Goal: Information Seeking & Learning: Understand process/instructions

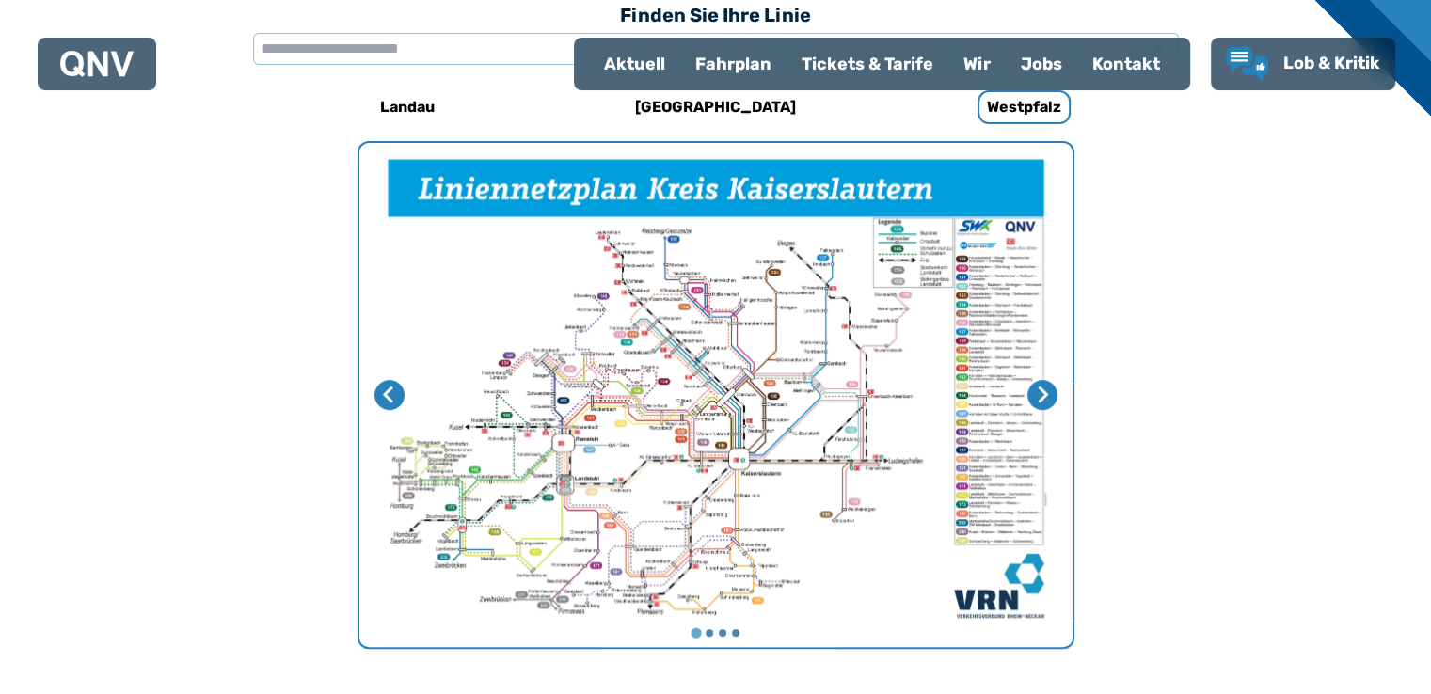
click at [720, 422] on img "1 von 4" at bounding box center [715, 395] width 713 height 504
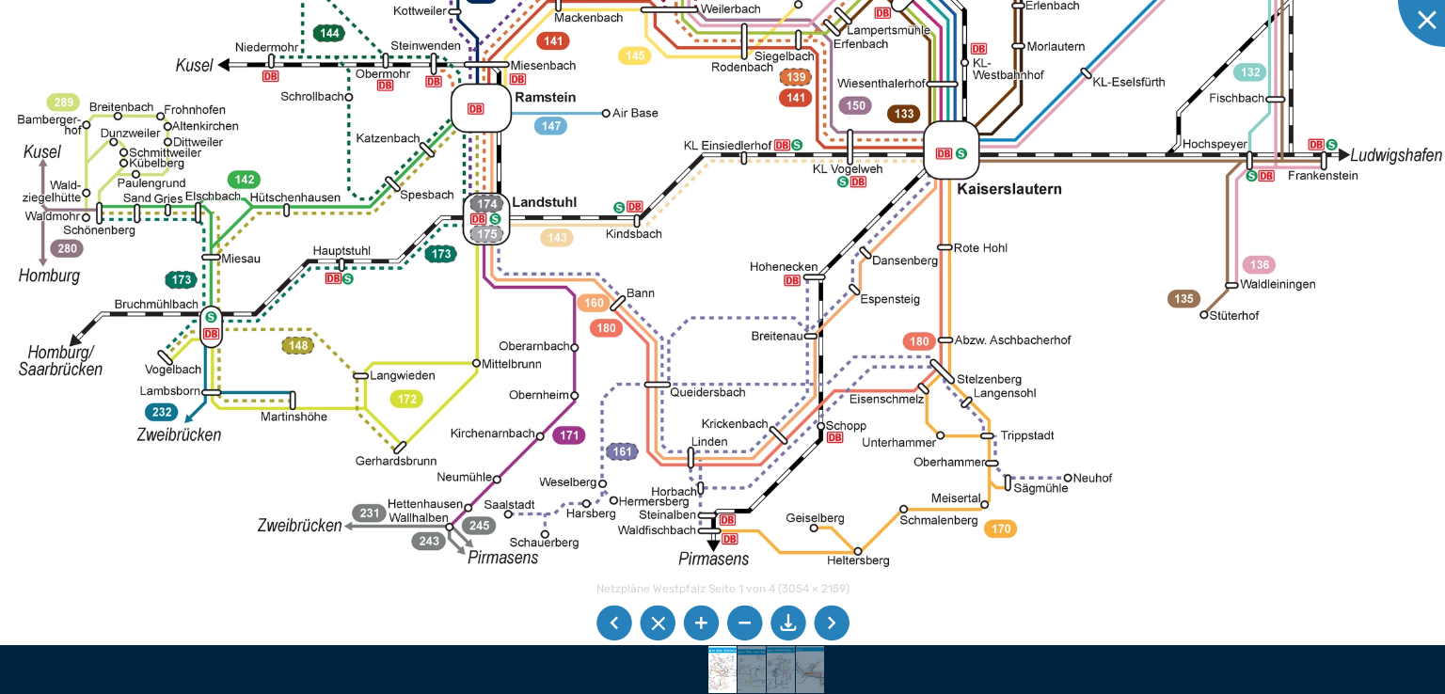
click at [1427, 13] on div at bounding box center [1445, 0] width 94 height 94
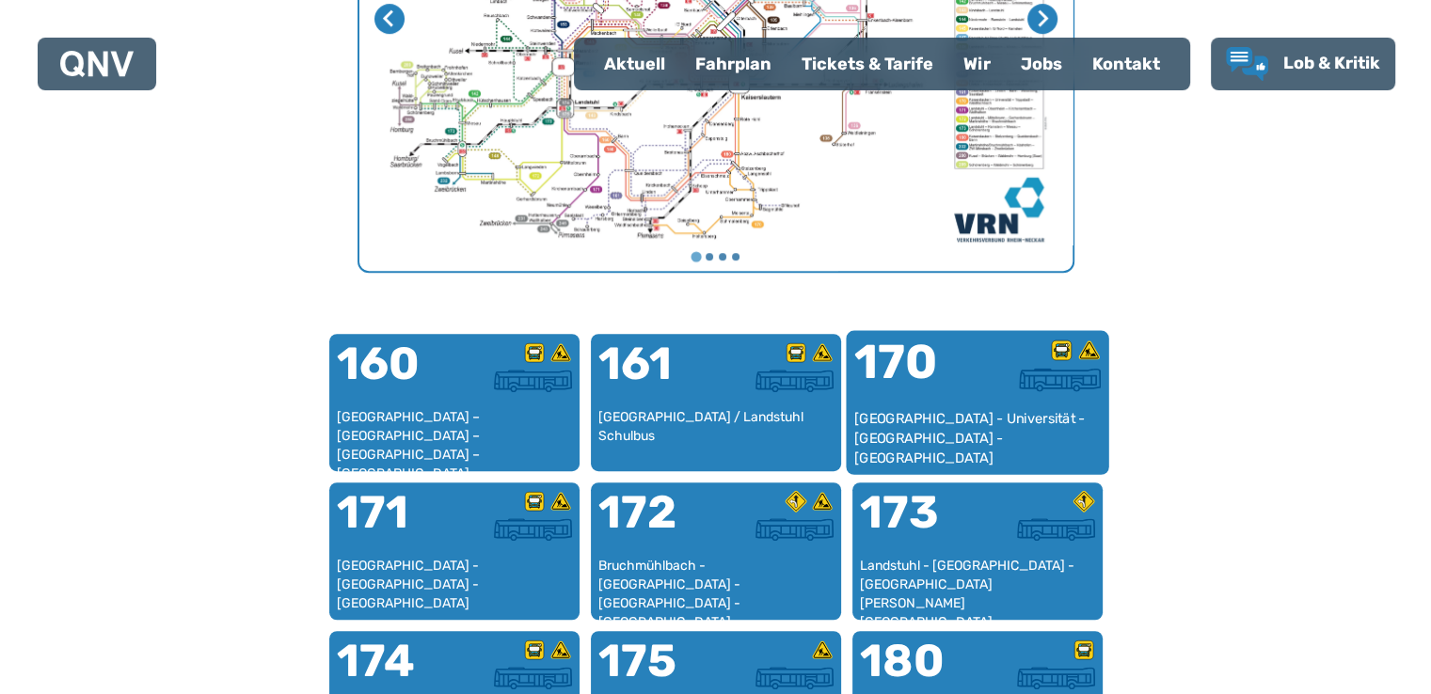
scroll to position [1050, 0]
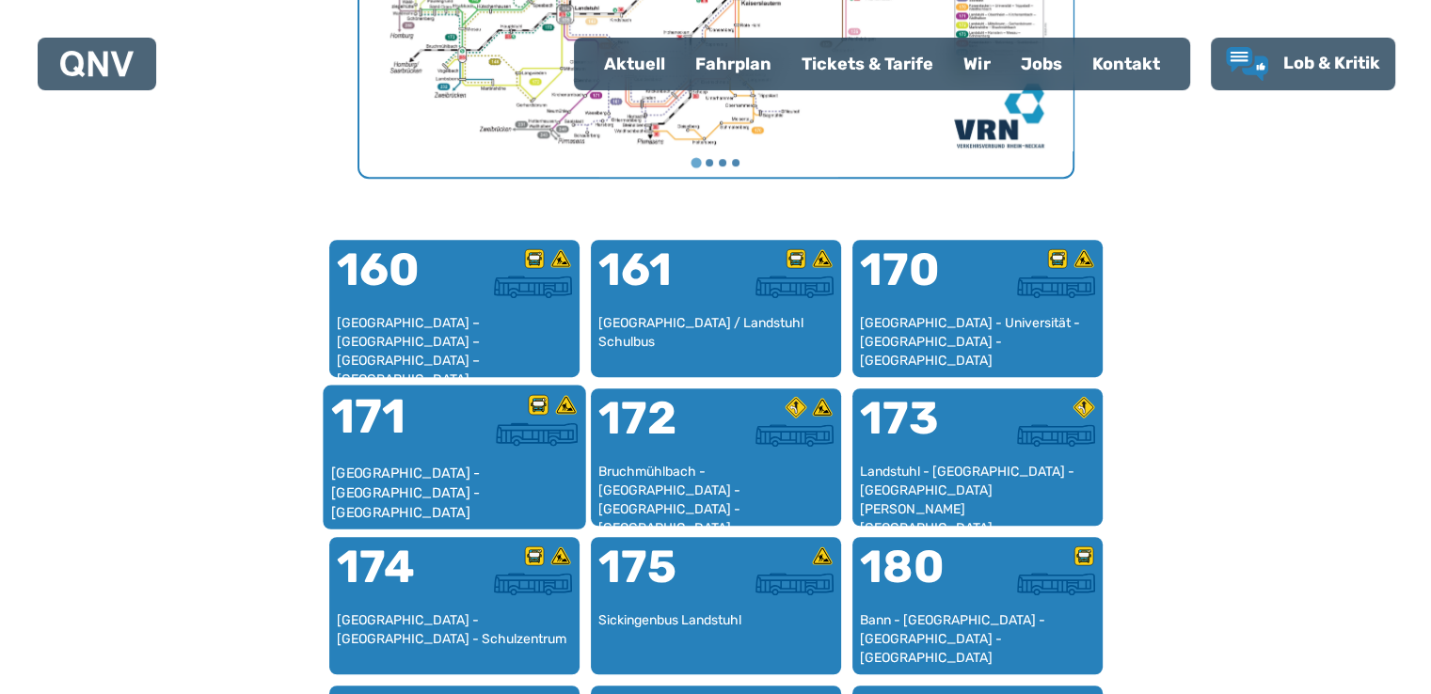
click at [439, 452] on div "171" at bounding box center [391, 428] width 123 height 71
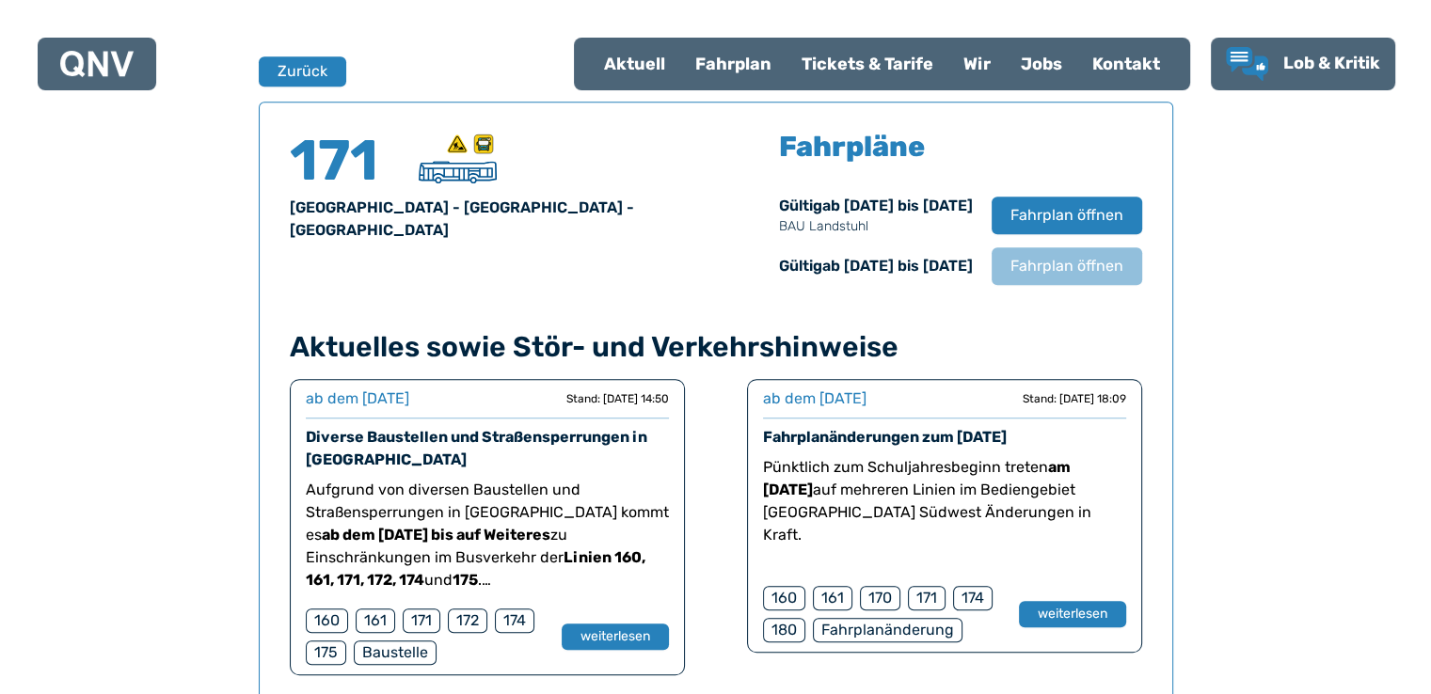
scroll to position [1239, 0]
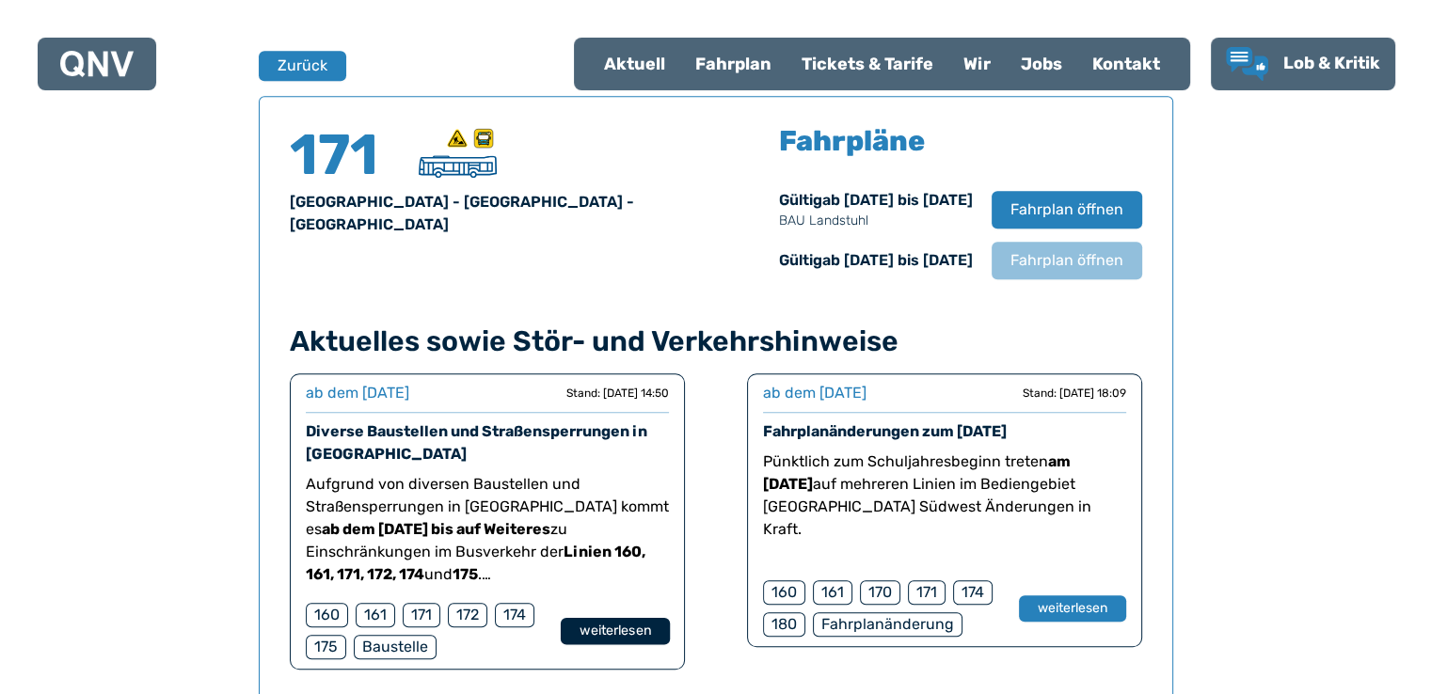
click at [586, 629] on button "weiterlesen" at bounding box center [614, 631] width 109 height 27
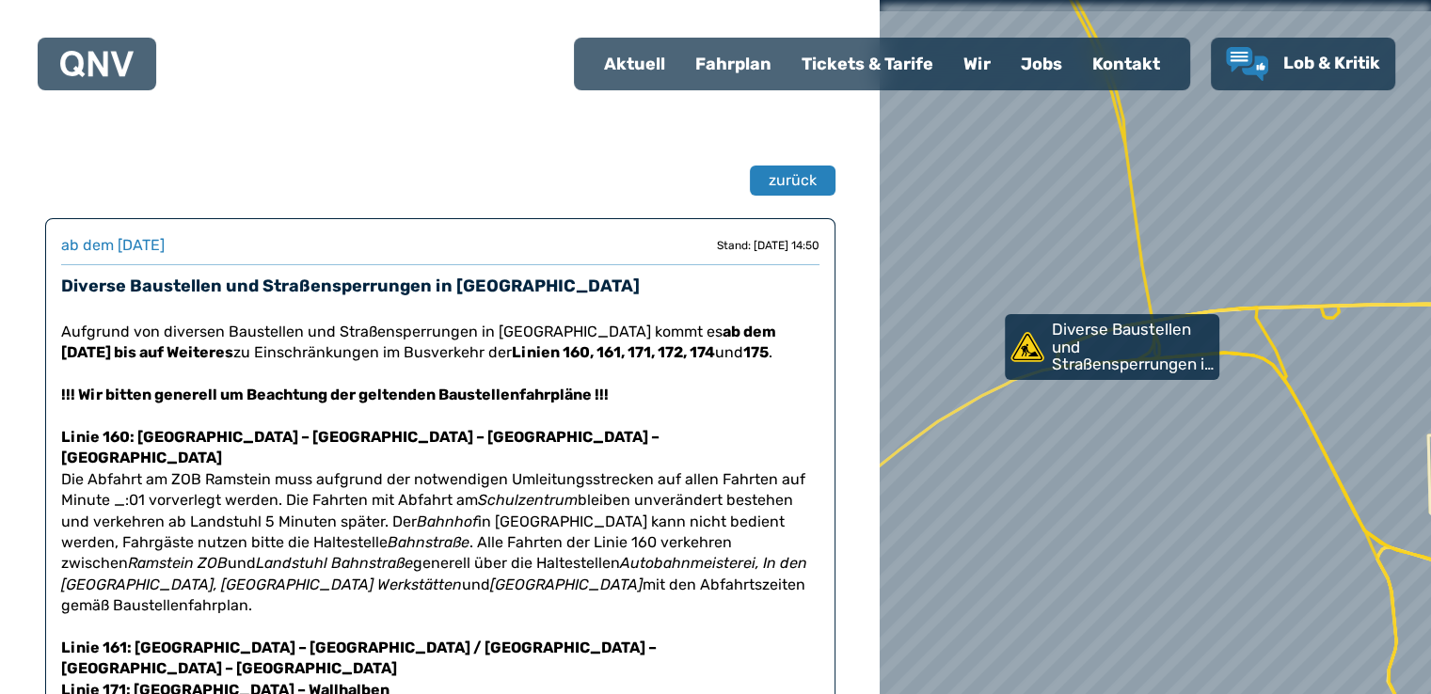
click at [744, 64] on div "Fahrplan" at bounding box center [733, 64] width 106 height 49
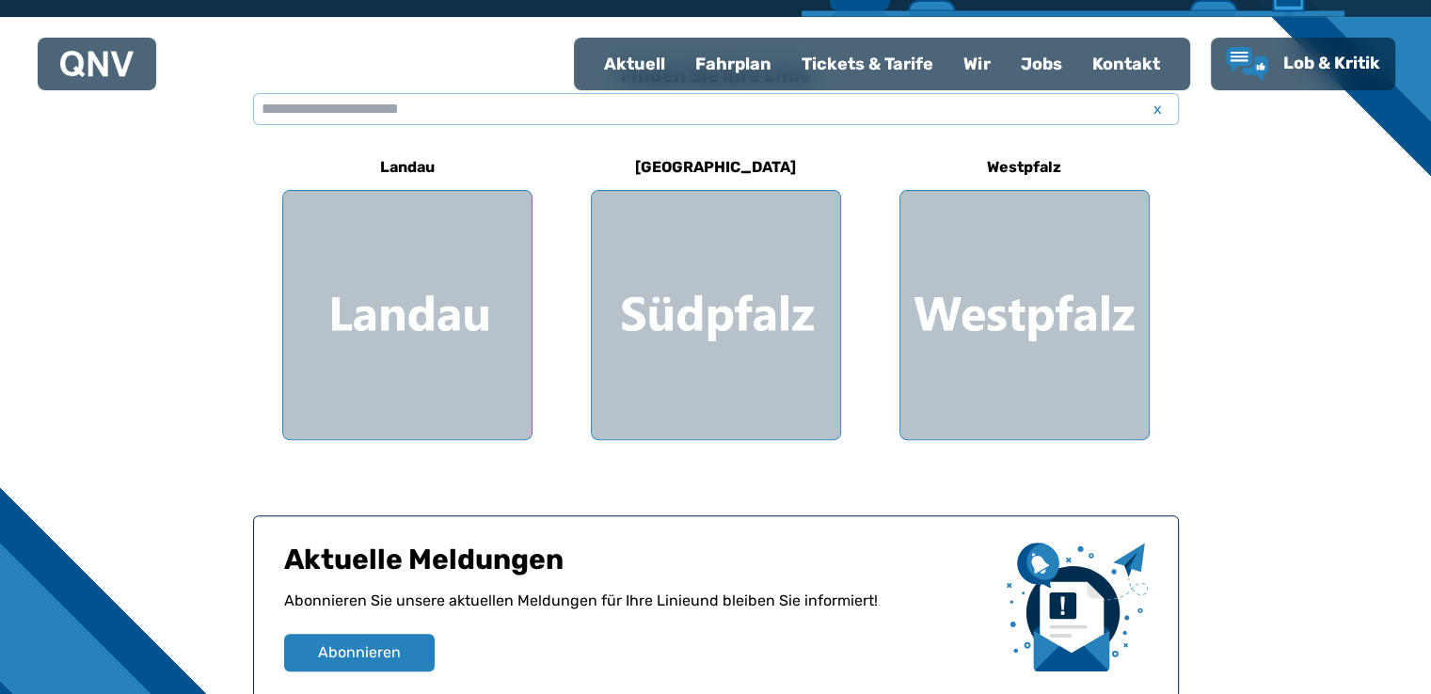
scroll to position [516, 0]
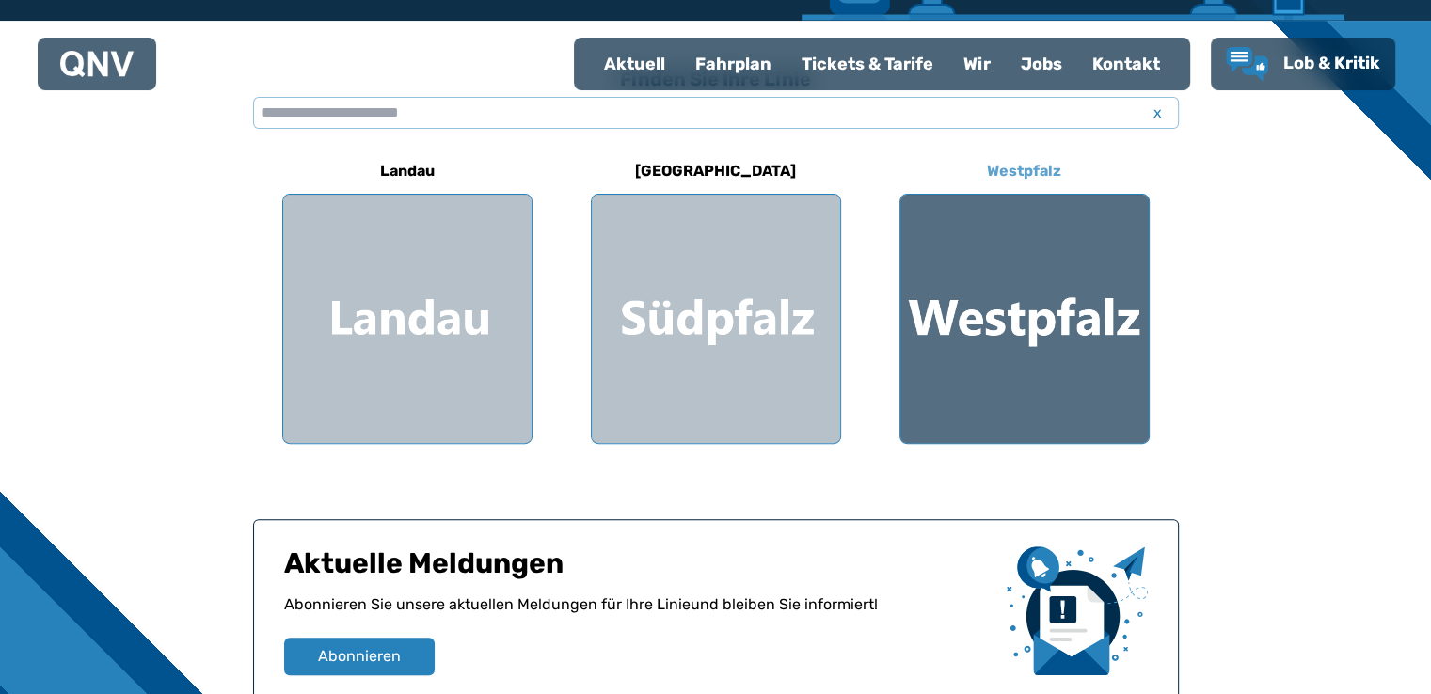
click at [997, 360] on div at bounding box center [1024, 319] width 248 height 248
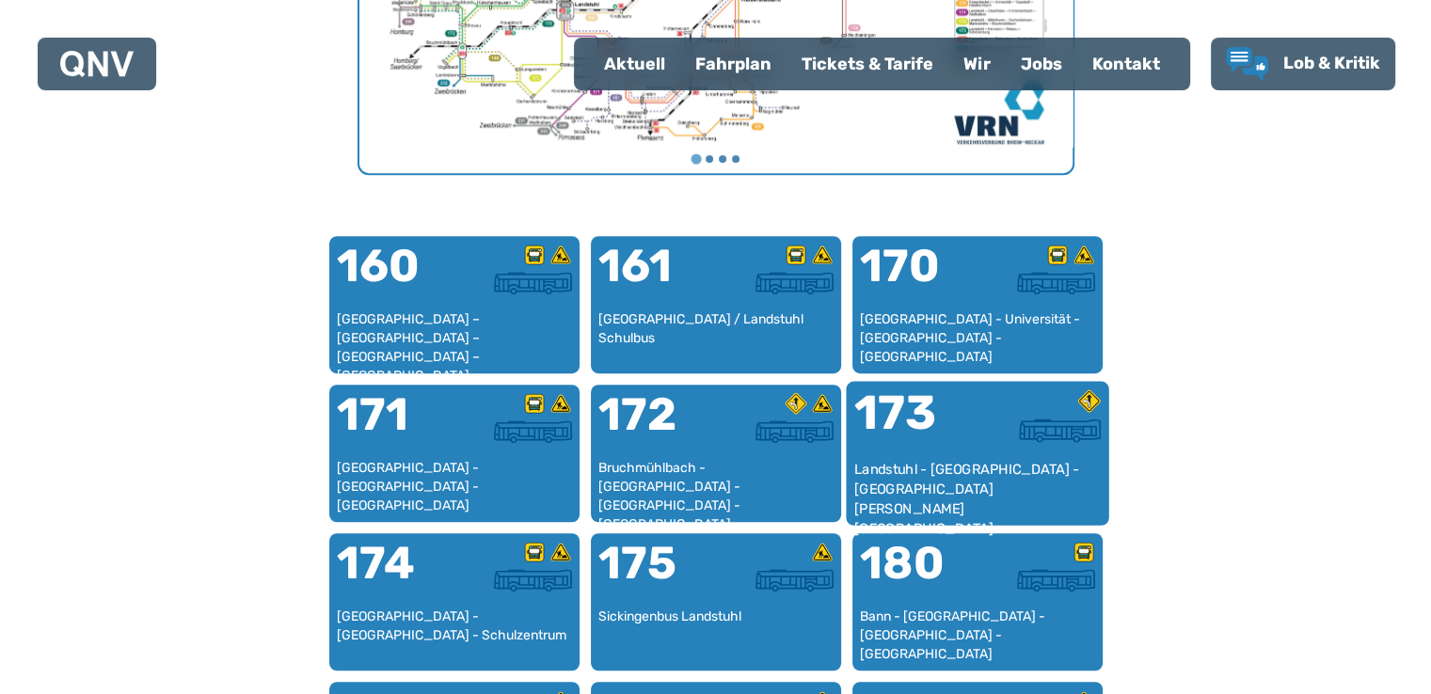
scroll to position [1238, 0]
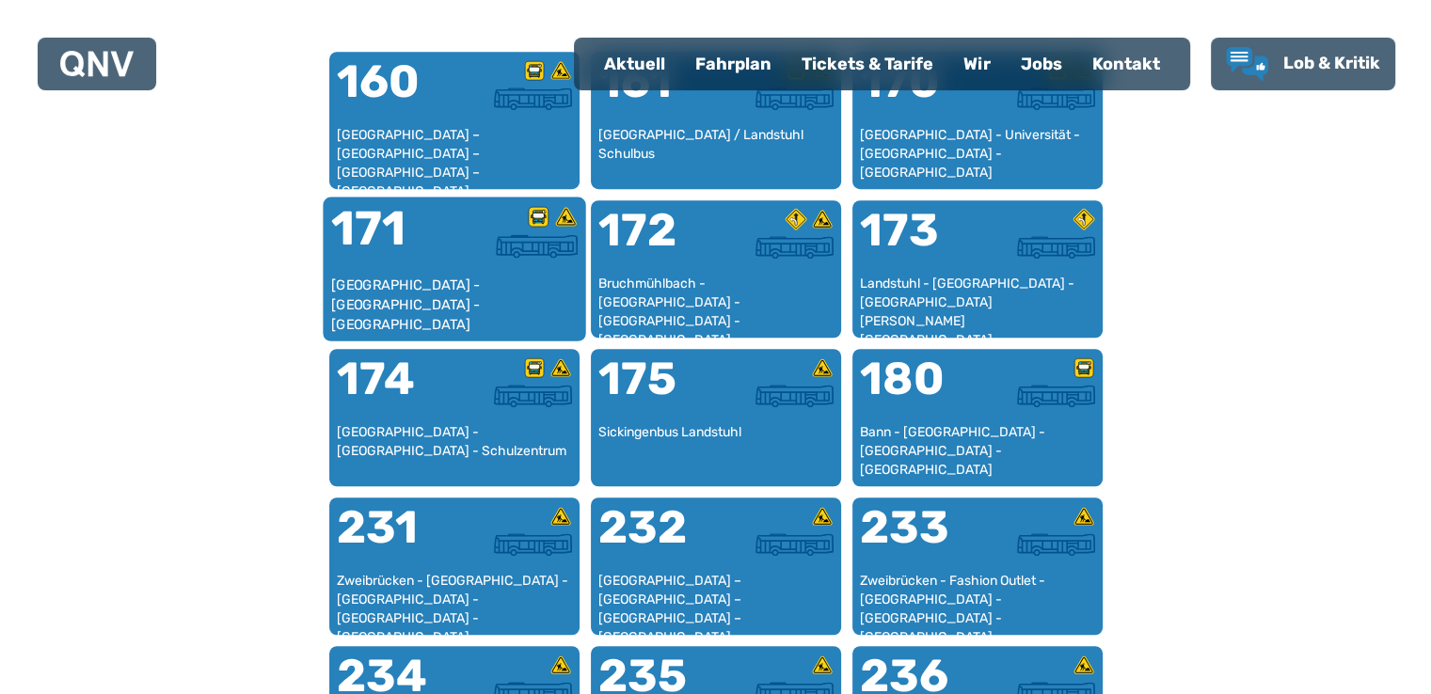
click at [439, 283] on div "[GEOGRAPHIC_DATA] - [GEOGRAPHIC_DATA] - [GEOGRAPHIC_DATA]" at bounding box center [453, 304] width 247 height 57
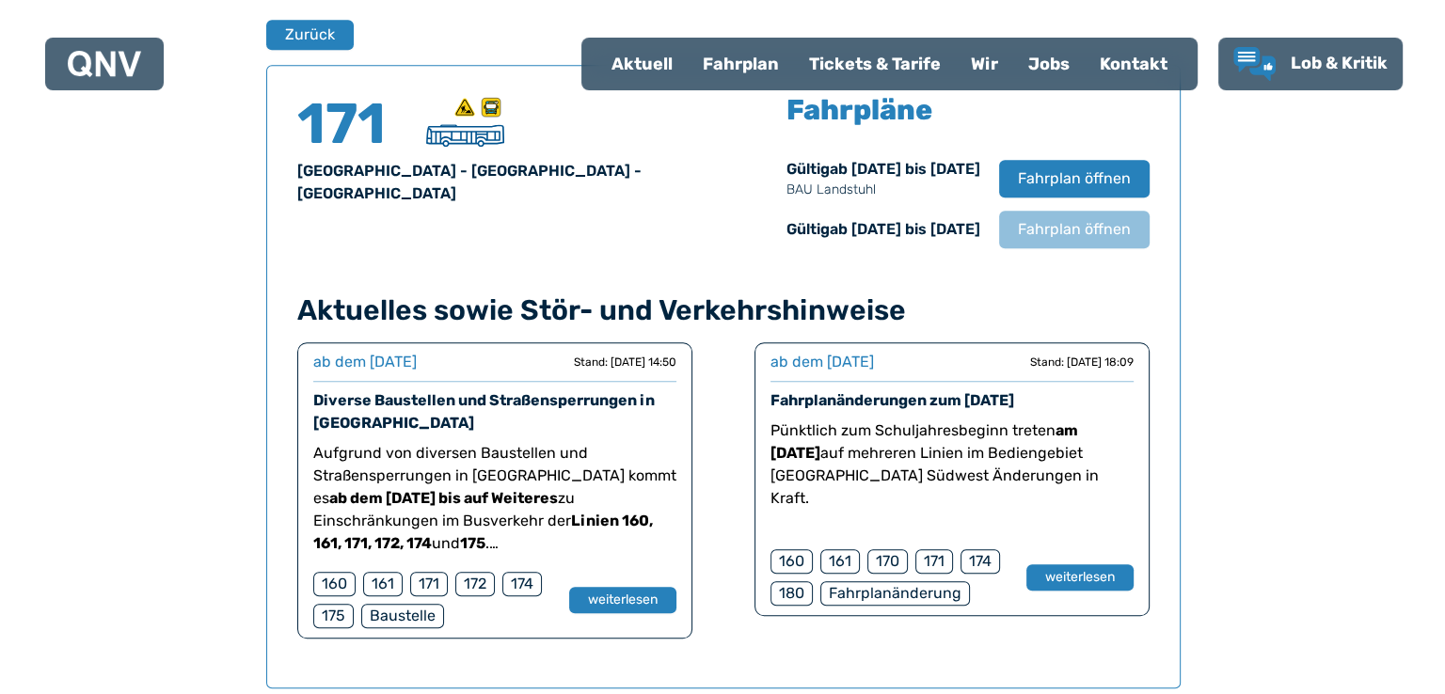
scroll to position [1239, 0]
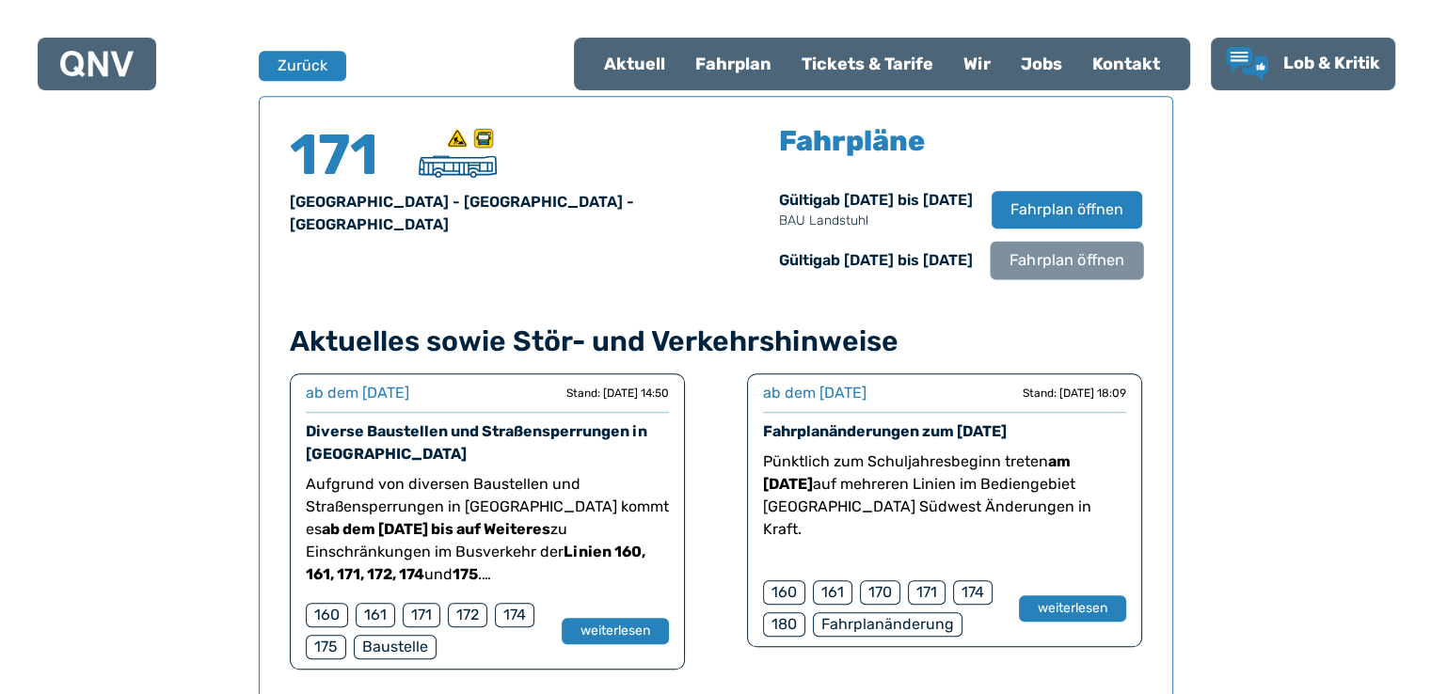
click at [1059, 265] on span "Fahrplan öffnen" at bounding box center [1065, 260] width 115 height 23
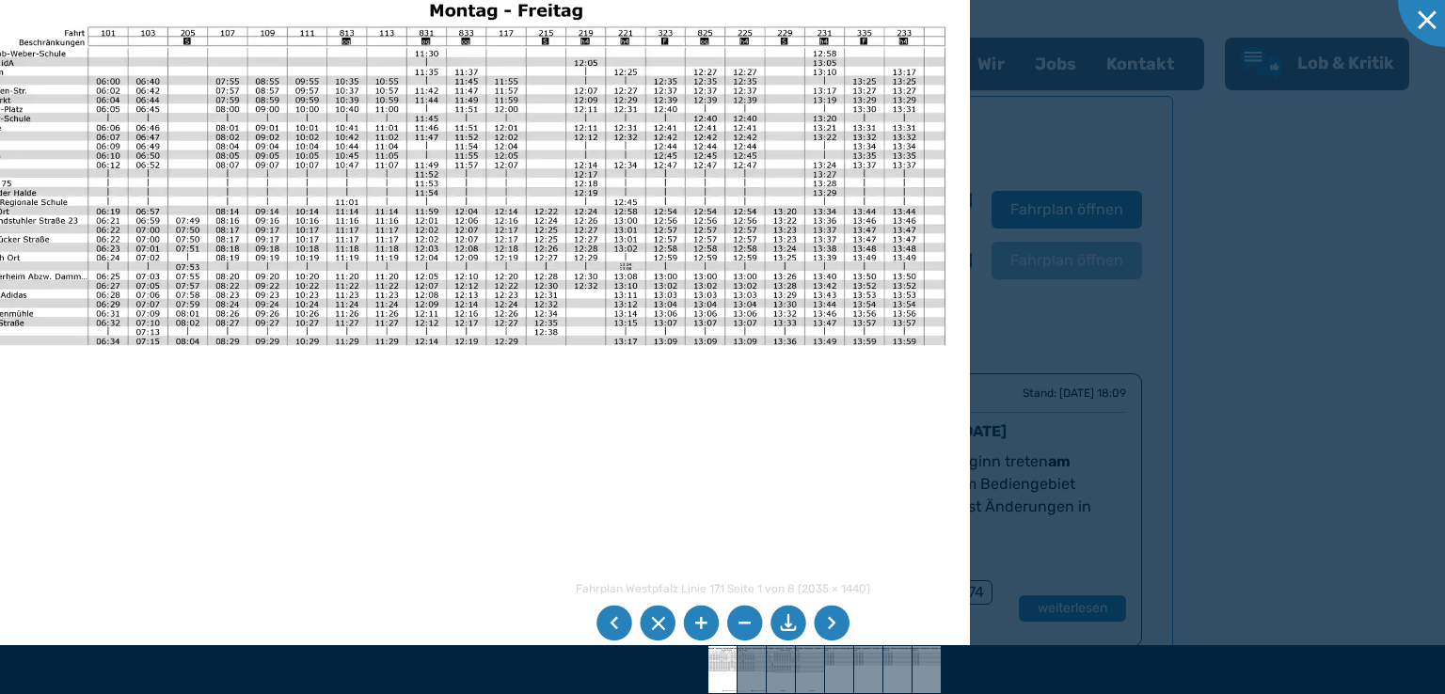
click at [835, 619] on li at bounding box center [832, 624] width 36 height 36
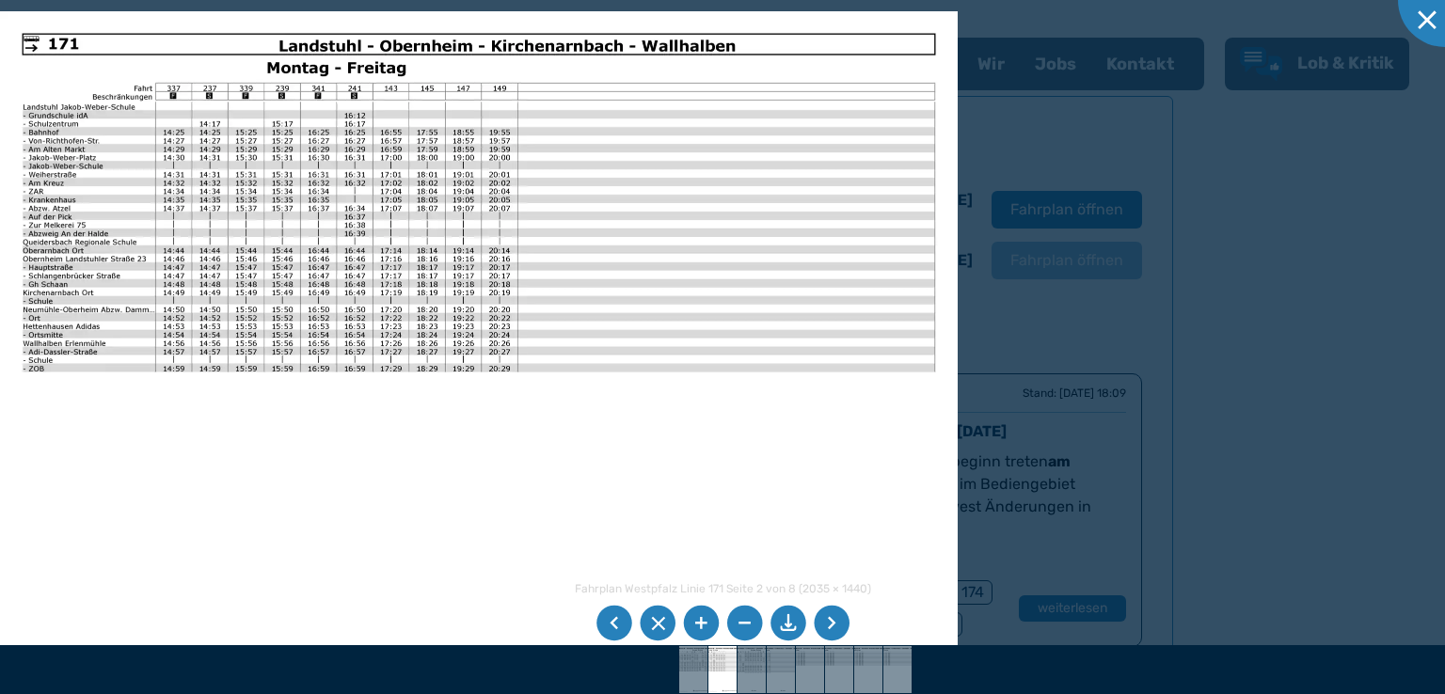
click at [832, 633] on li at bounding box center [832, 624] width 36 height 36
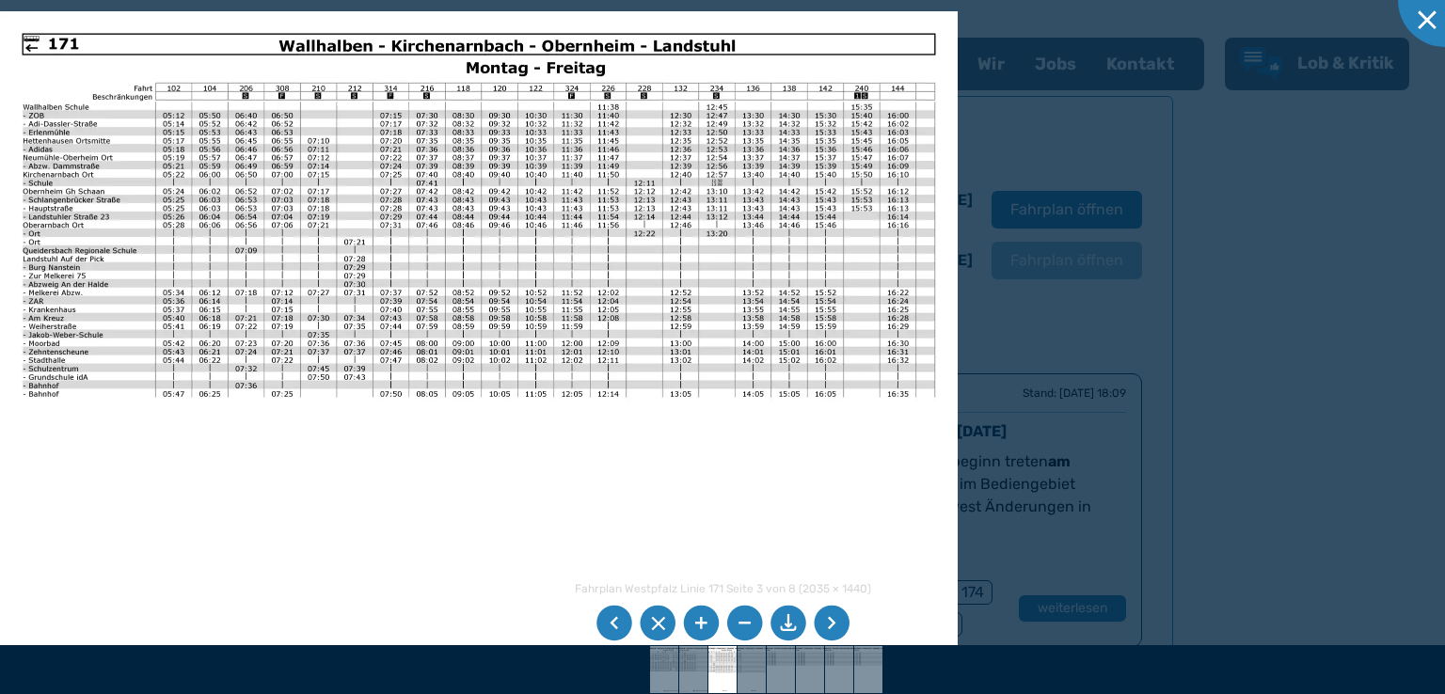
click at [836, 635] on li at bounding box center [832, 624] width 36 height 36
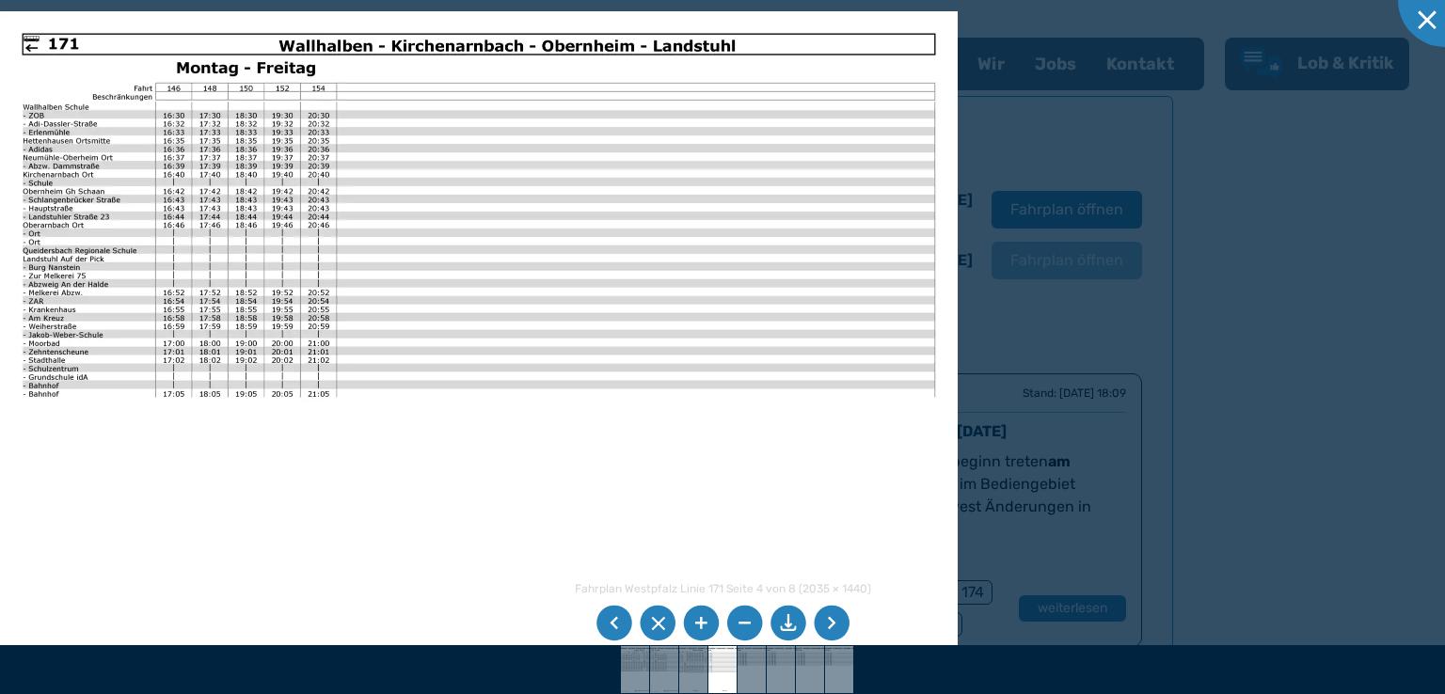
click at [839, 633] on li at bounding box center [832, 624] width 36 height 36
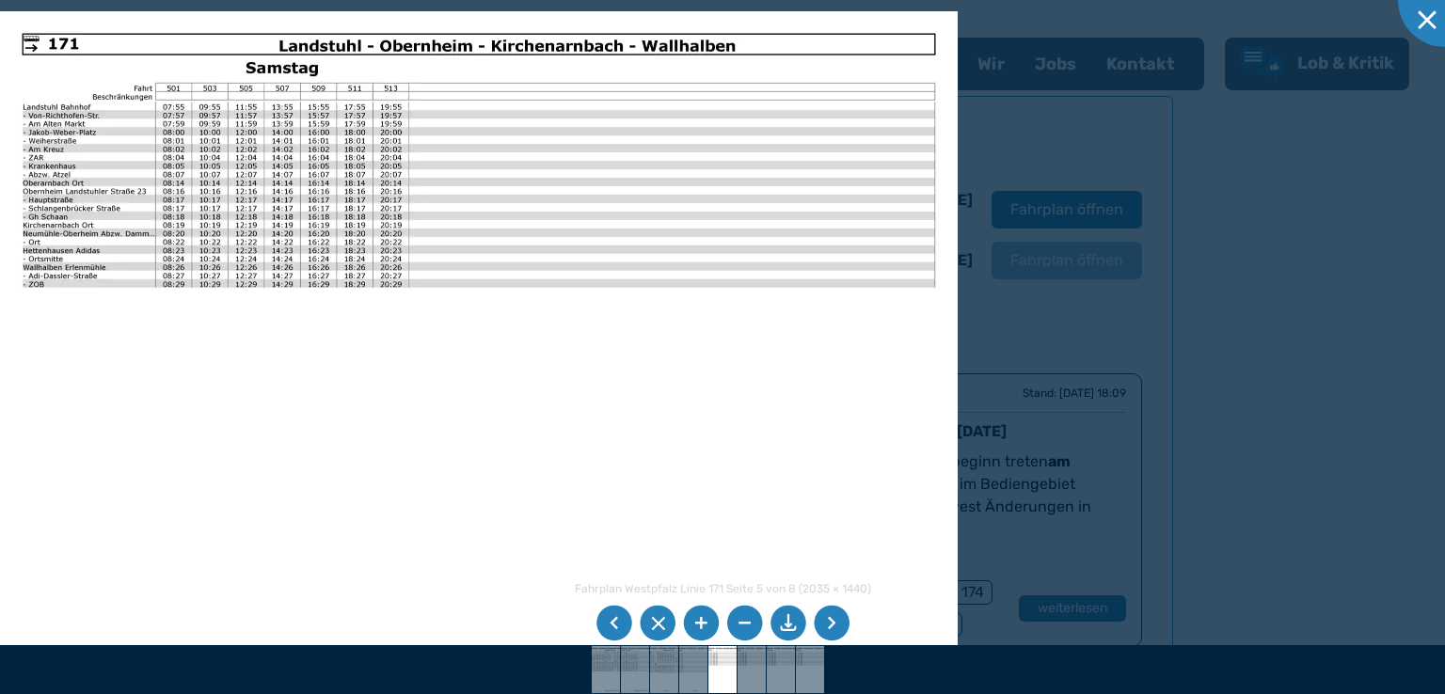
click at [840, 632] on li at bounding box center [832, 624] width 36 height 36
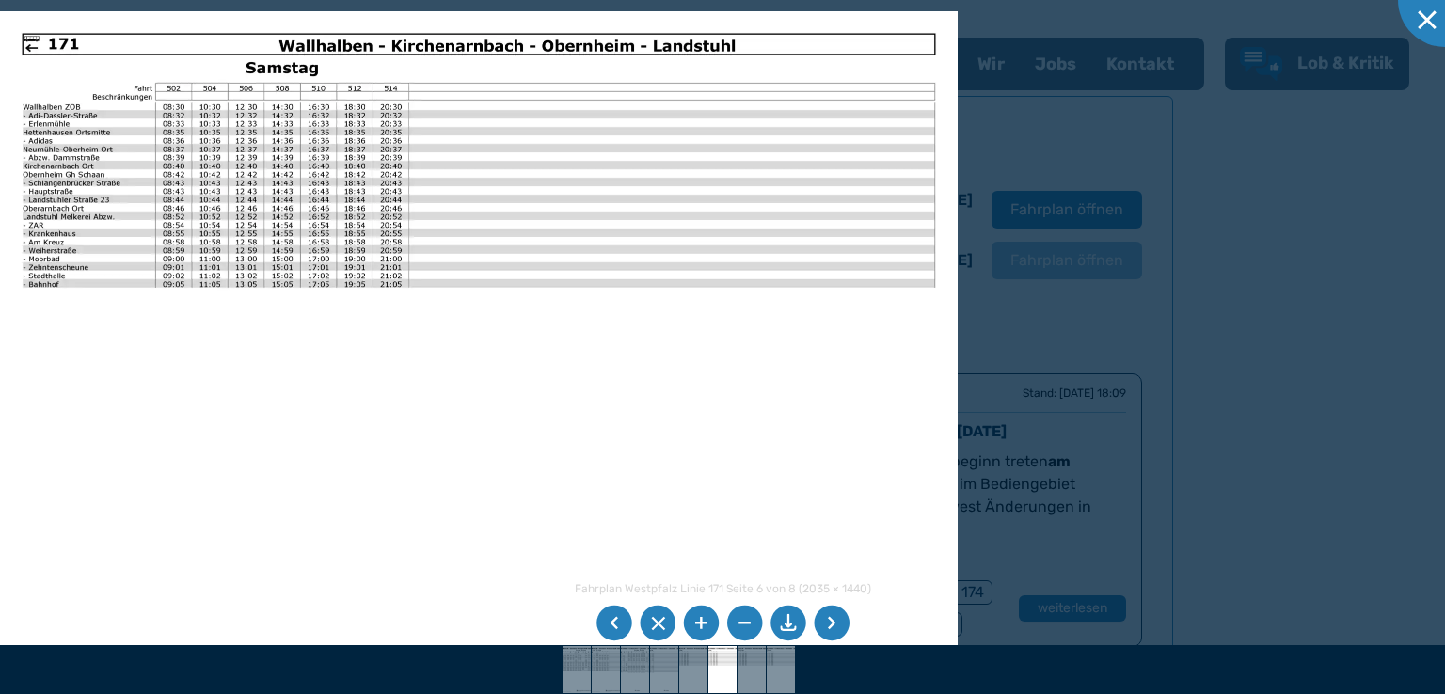
click at [840, 632] on li at bounding box center [832, 624] width 36 height 36
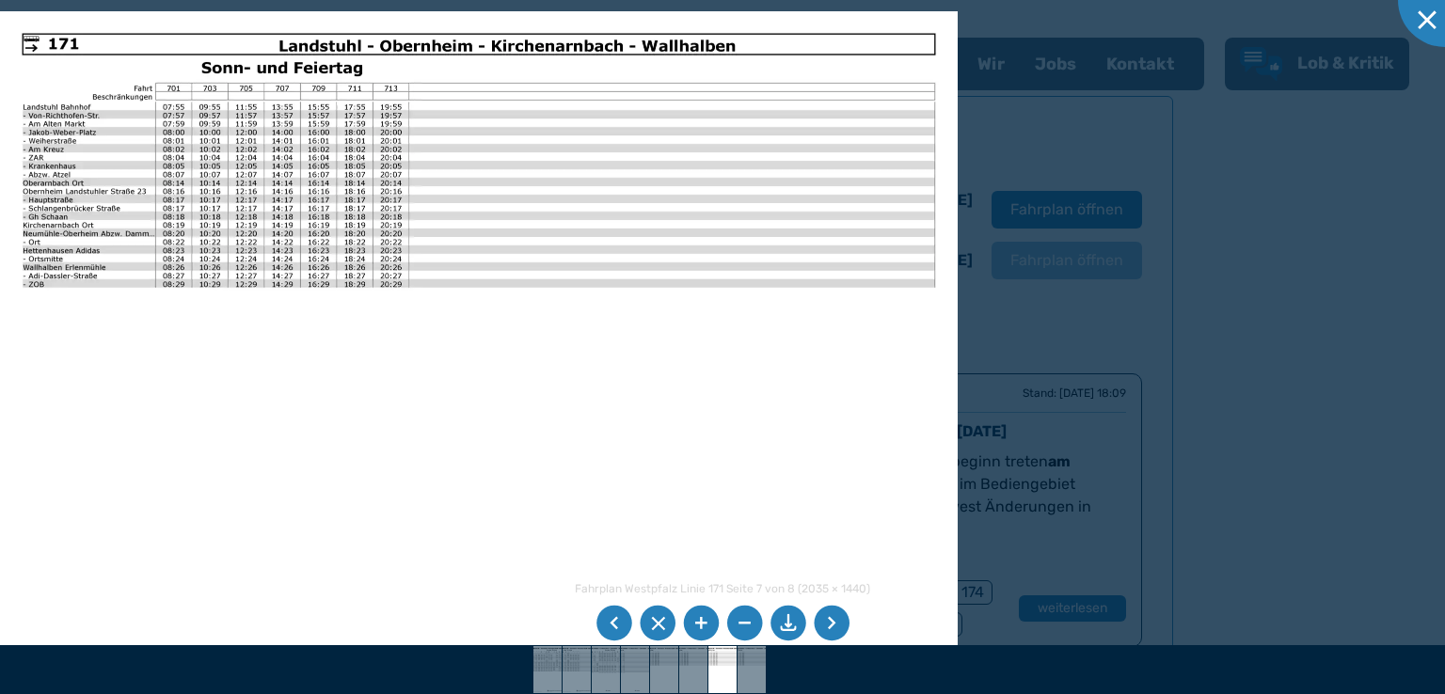
click at [846, 626] on li at bounding box center [832, 624] width 36 height 36
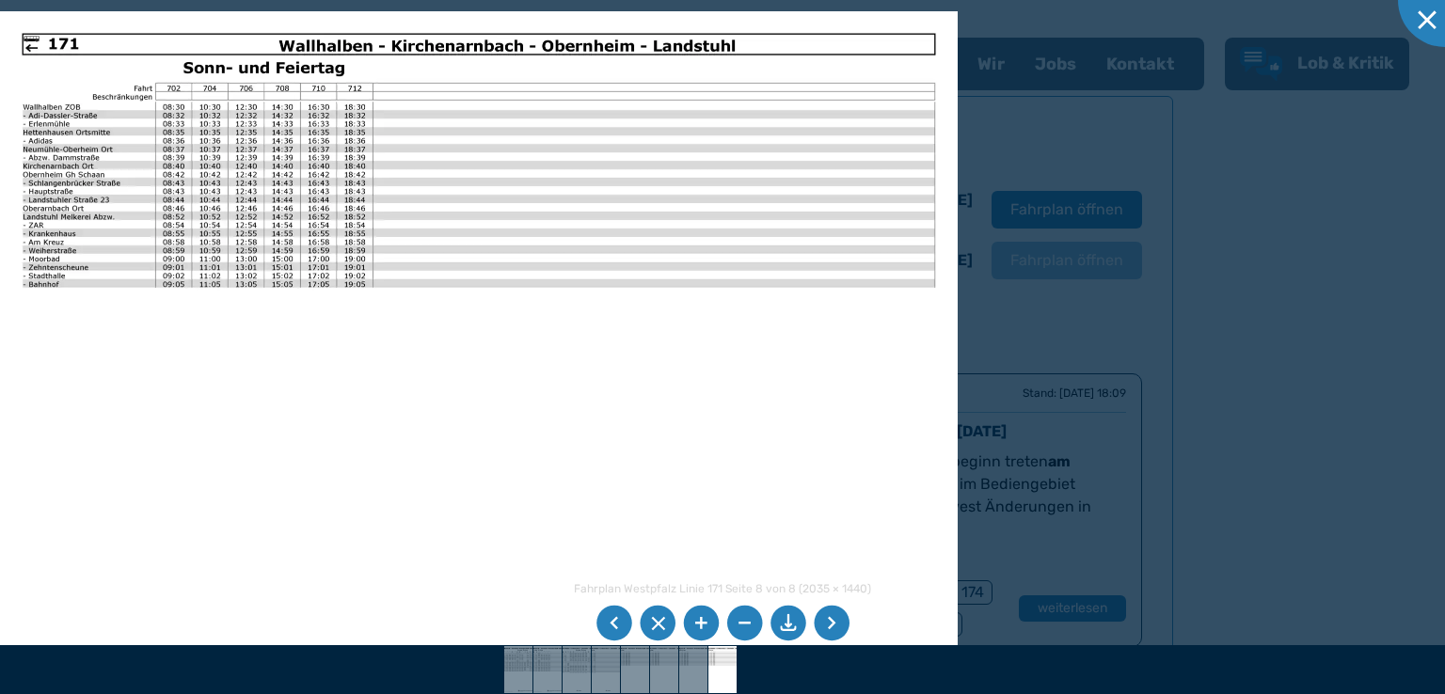
click at [711, 621] on li at bounding box center [701, 624] width 36 height 36
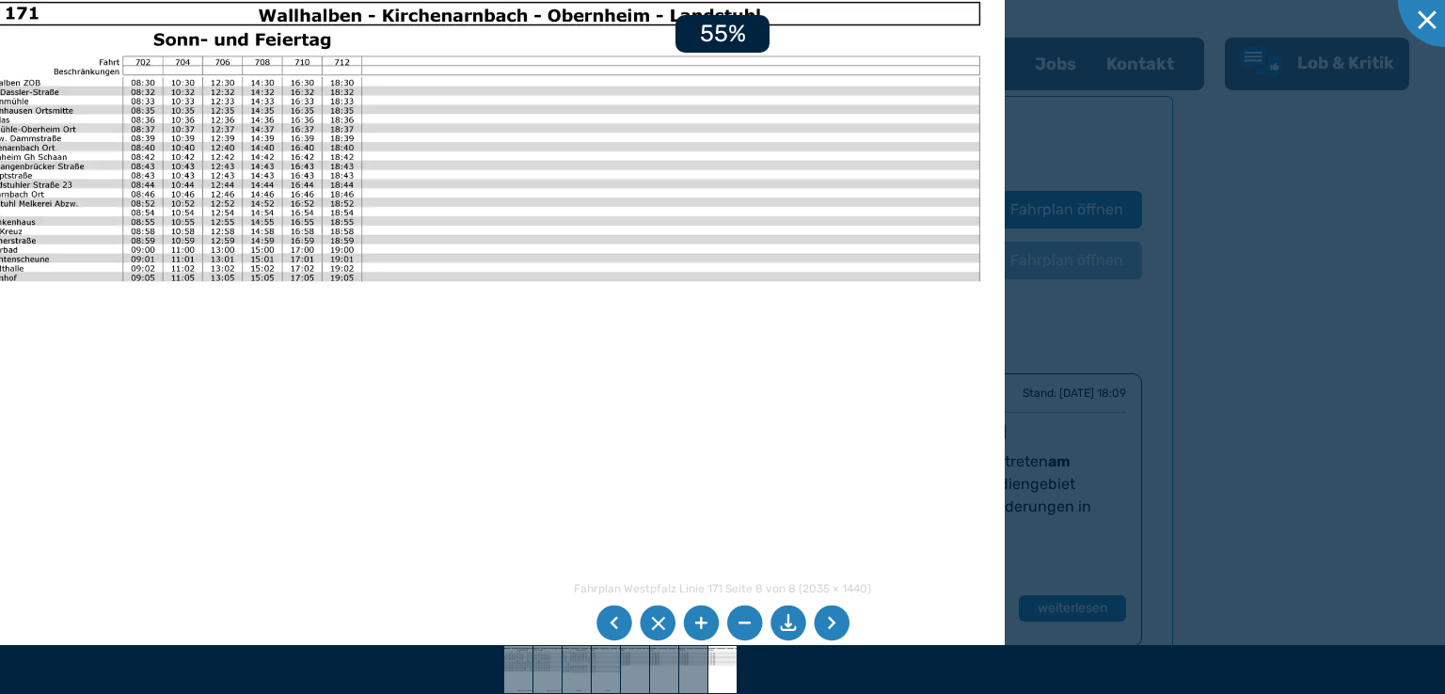
click at [711, 621] on li at bounding box center [701, 624] width 36 height 36
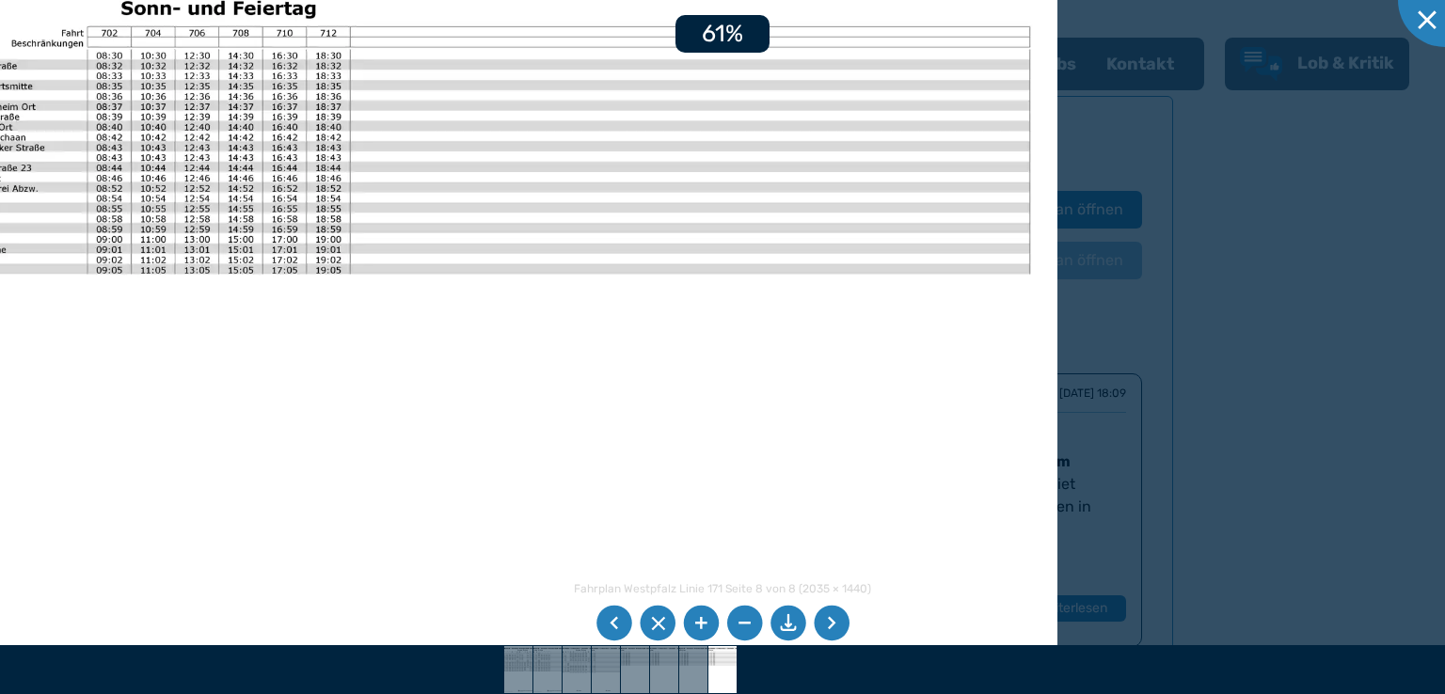
click at [711, 621] on li at bounding box center [701, 624] width 36 height 36
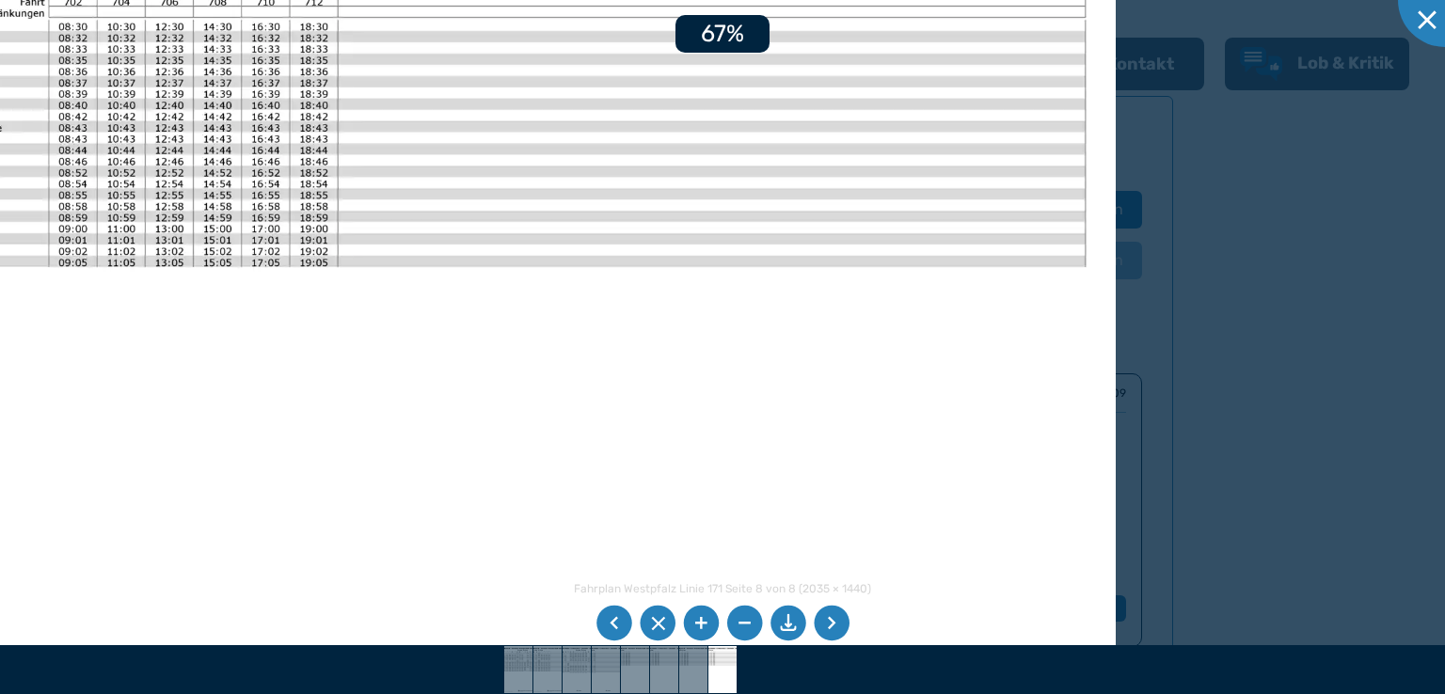
click at [711, 621] on li at bounding box center [701, 624] width 36 height 36
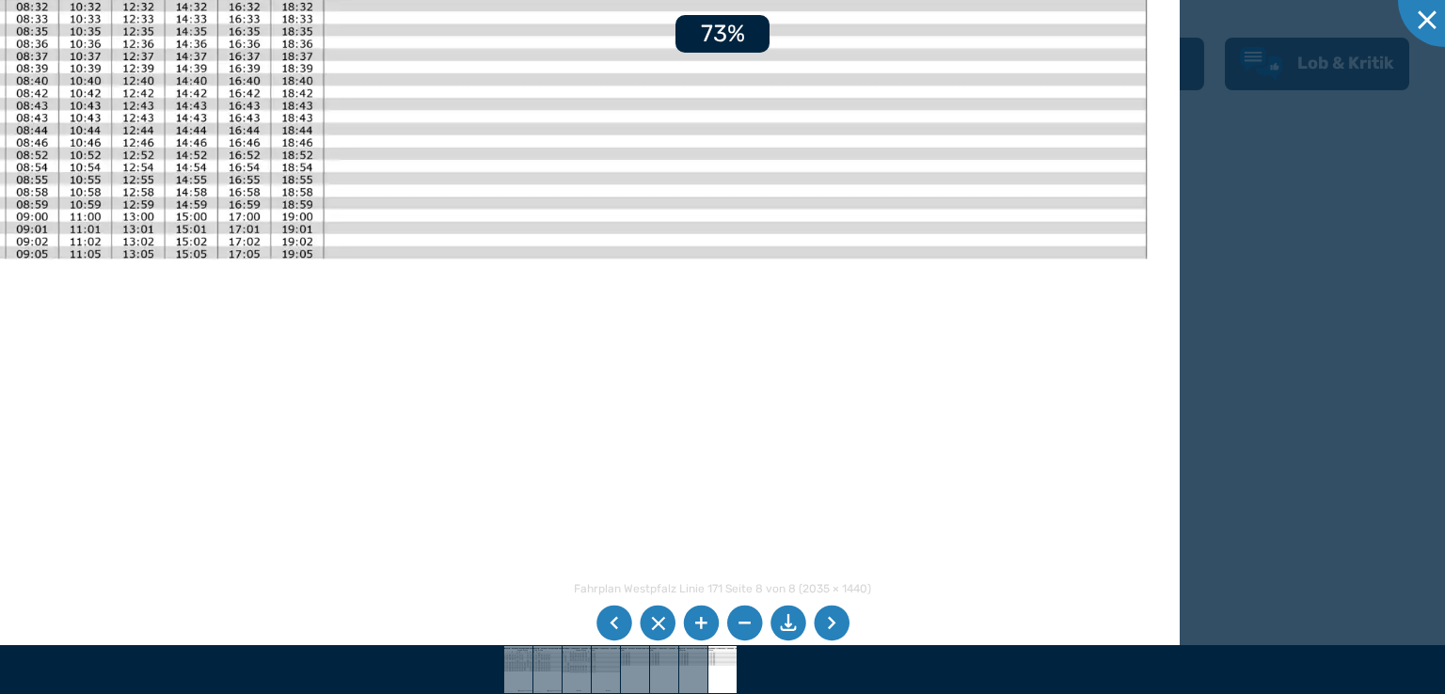
click at [711, 621] on li at bounding box center [701, 624] width 36 height 36
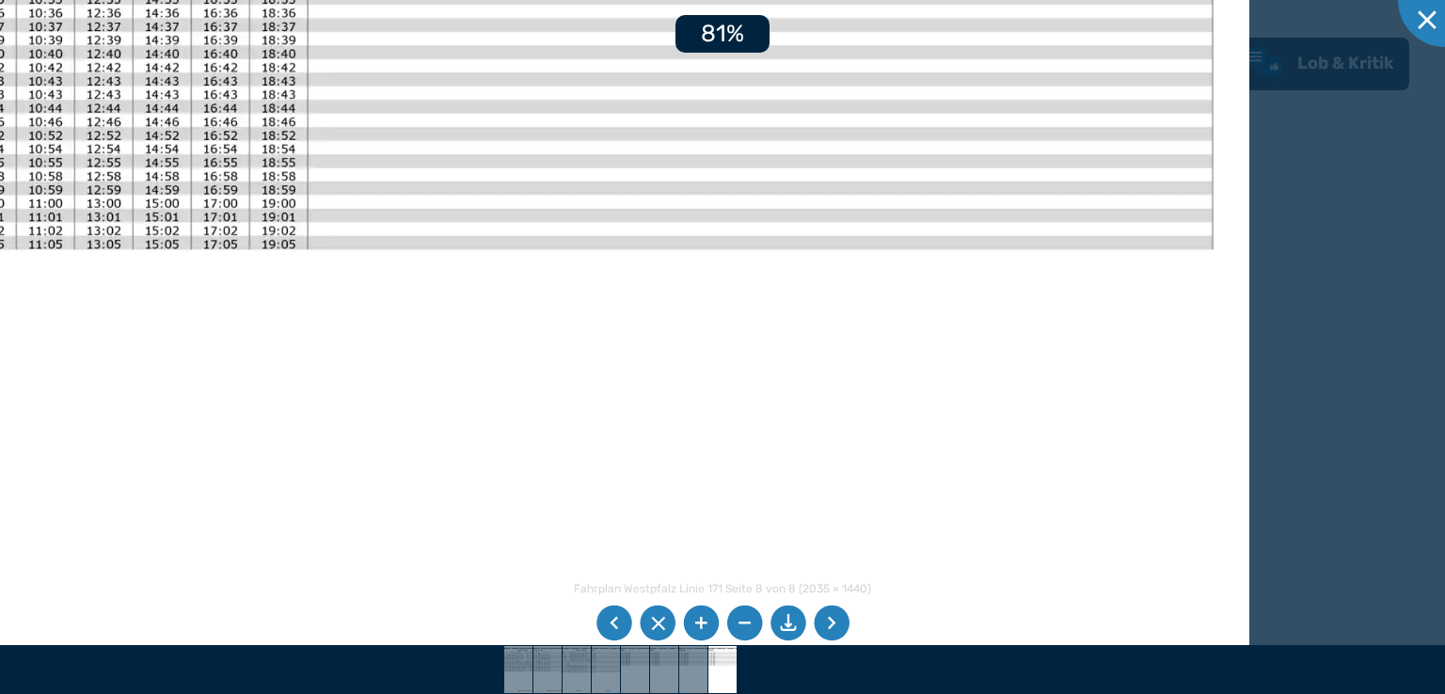
click at [711, 621] on li at bounding box center [701, 624] width 36 height 36
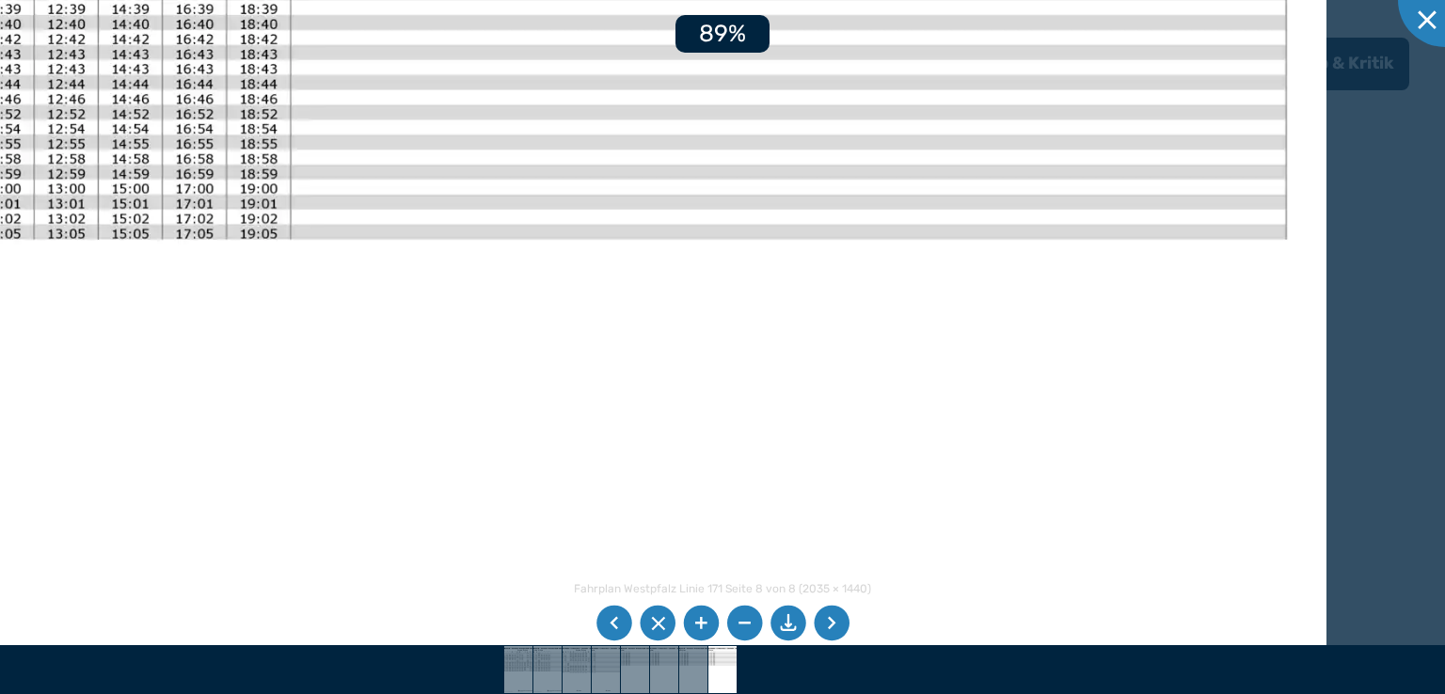
click at [711, 621] on li at bounding box center [701, 624] width 36 height 36
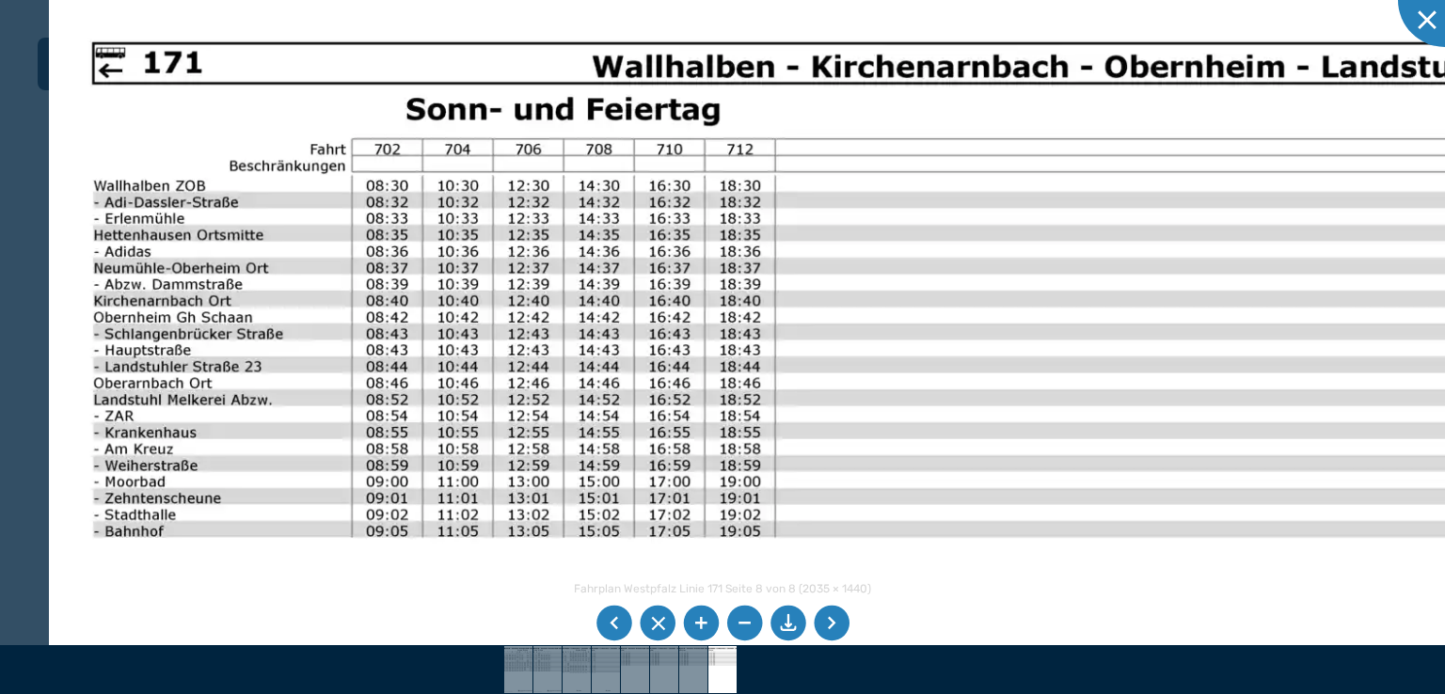
click at [1015, 528] on img at bounding box center [981, 659] width 1865 height 1320
click at [613, 624] on li at bounding box center [614, 624] width 36 height 36
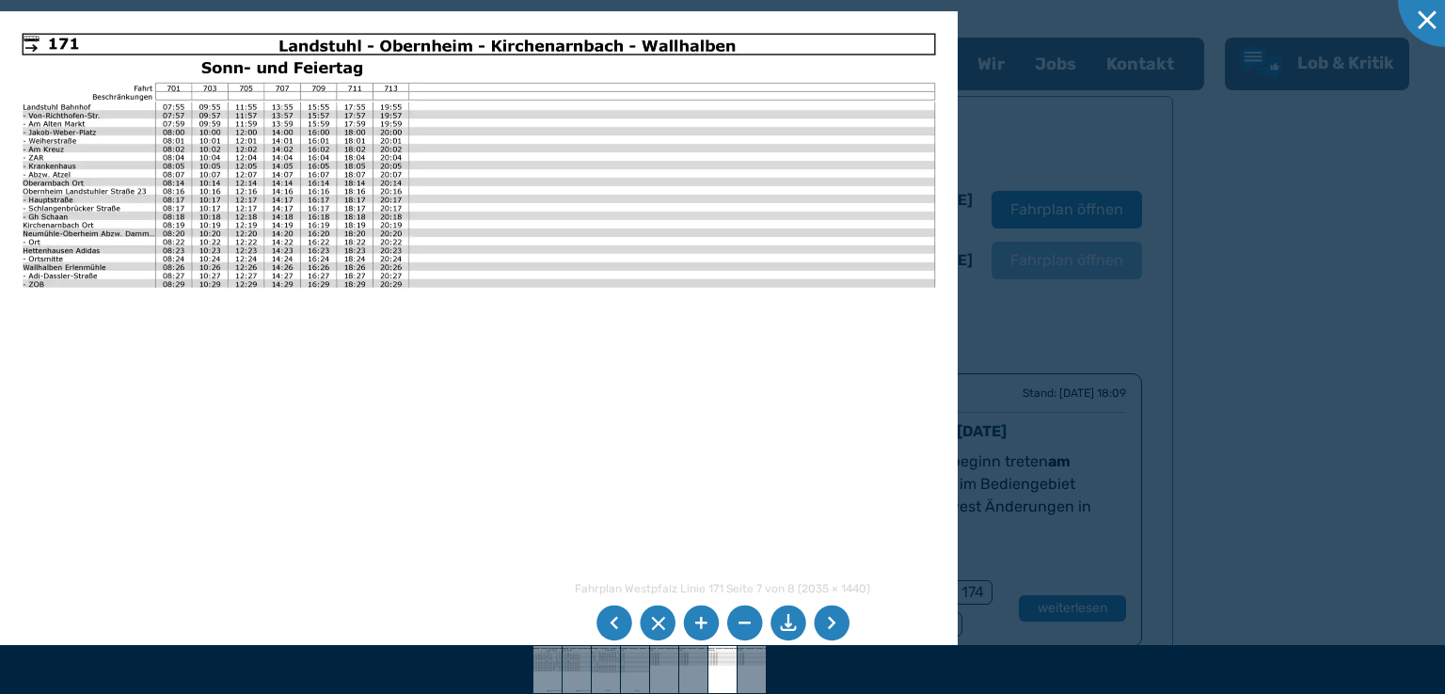
click at [701, 624] on li at bounding box center [701, 624] width 36 height 36
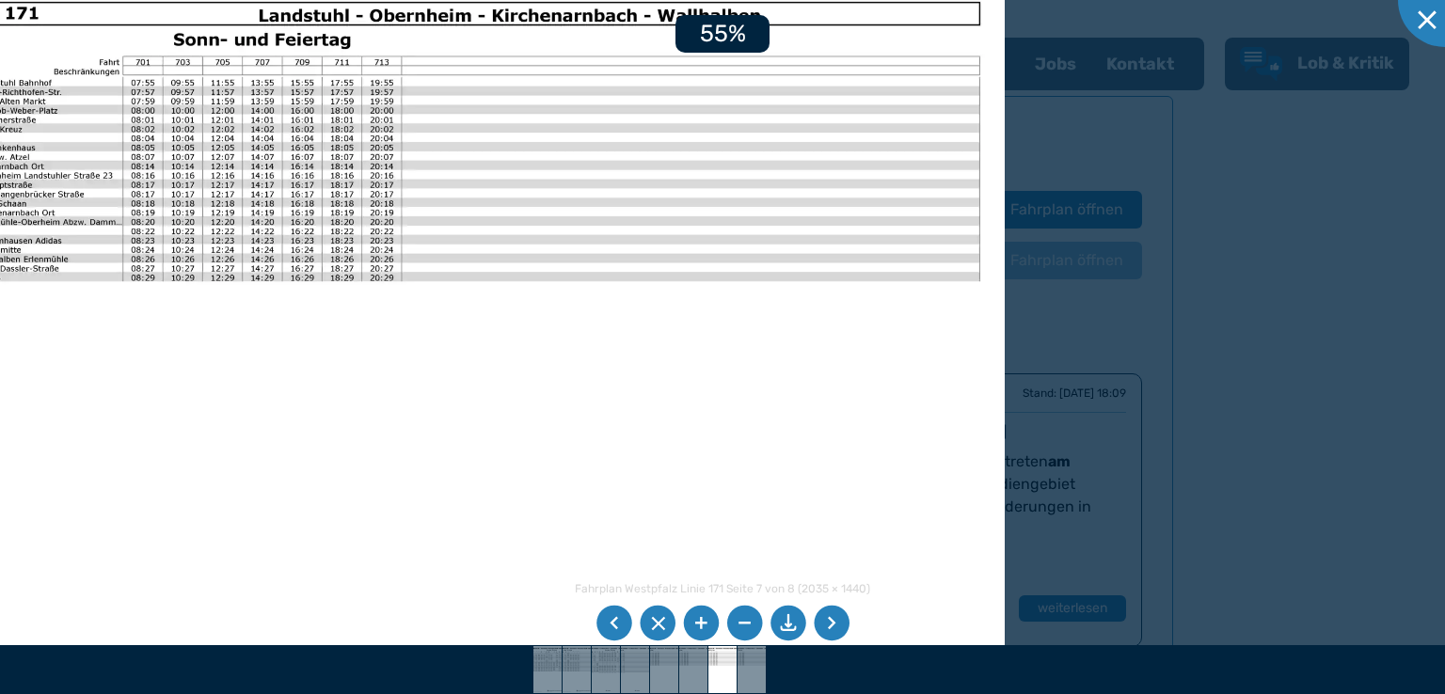
click at [700, 623] on li at bounding box center [701, 624] width 36 height 36
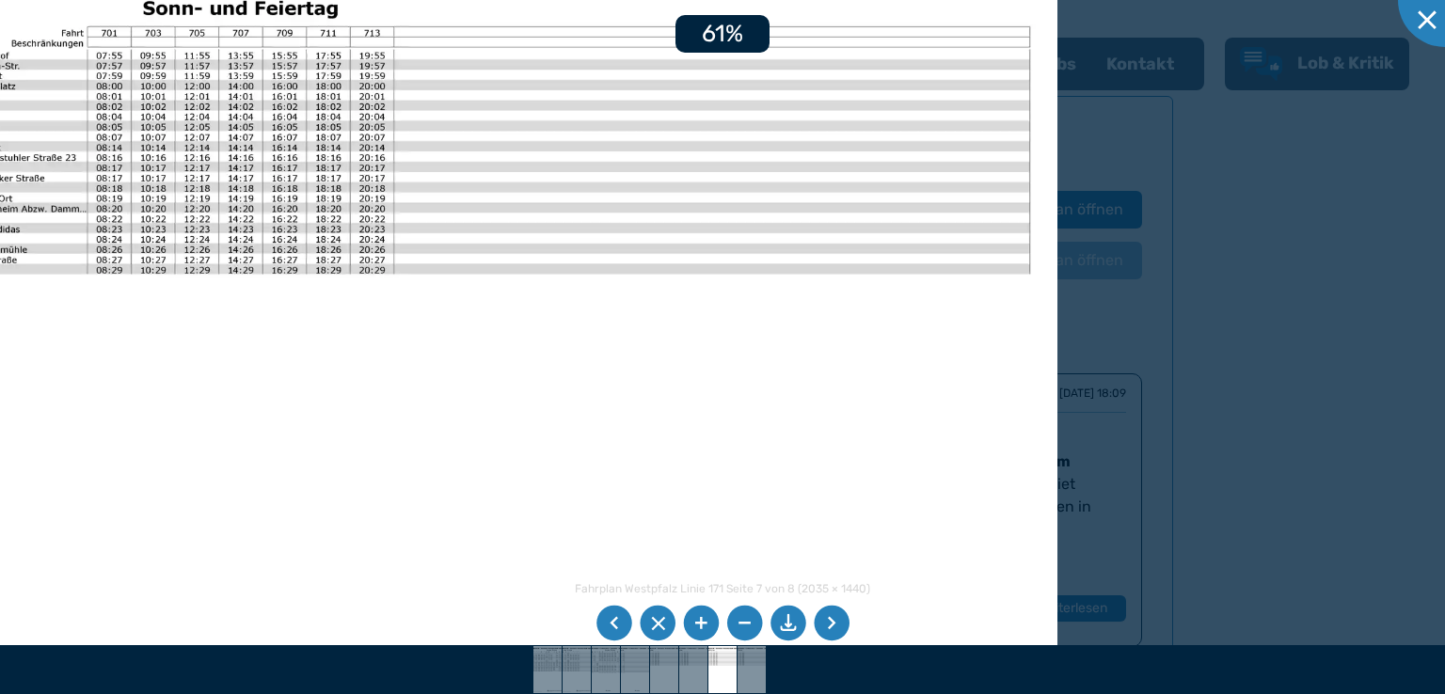
click at [700, 623] on li at bounding box center [701, 624] width 36 height 36
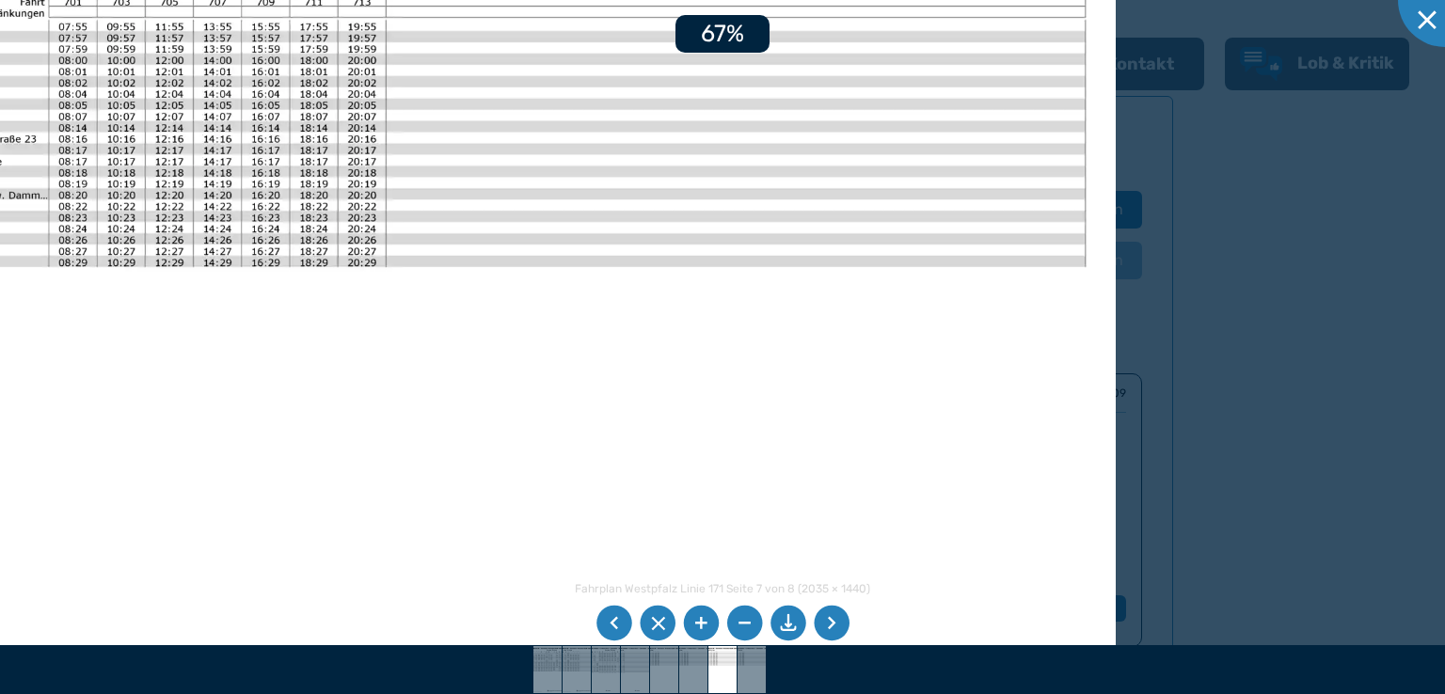
click at [701, 622] on li at bounding box center [701, 624] width 36 height 36
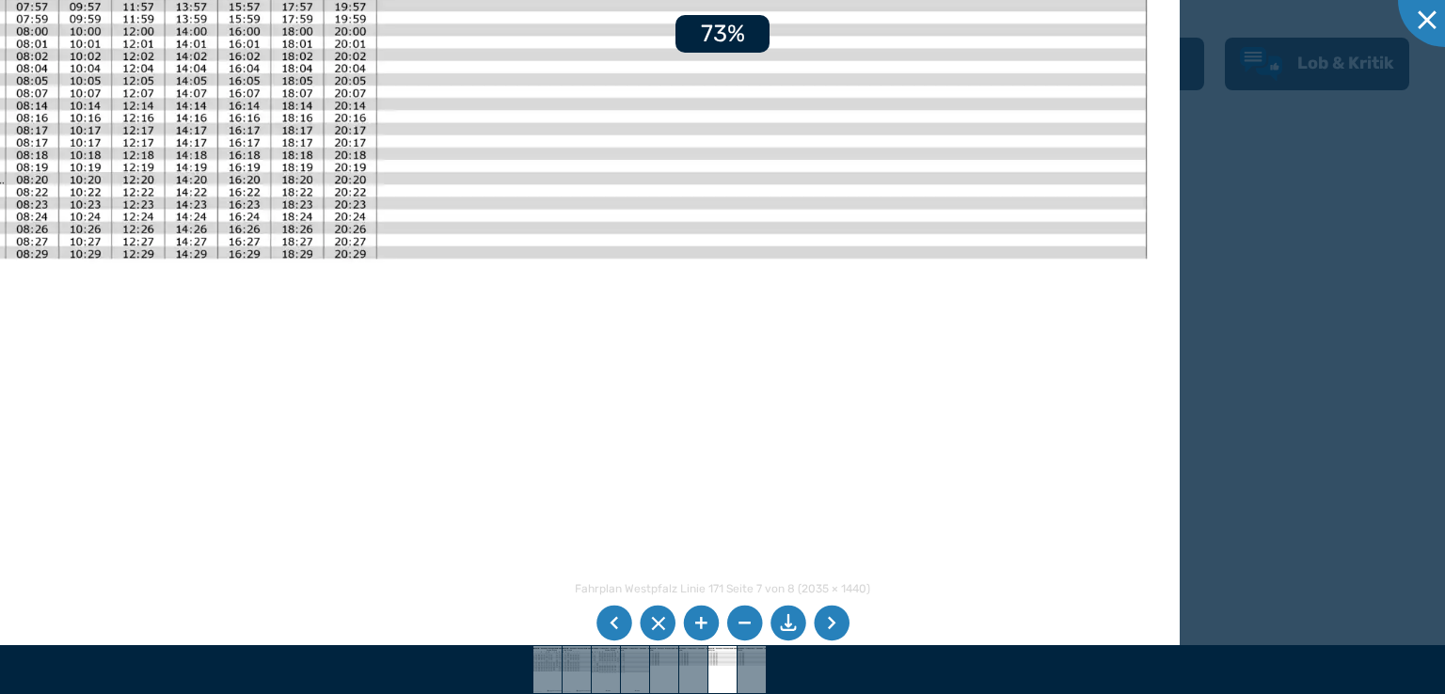
click at [705, 621] on li at bounding box center [701, 624] width 36 height 36
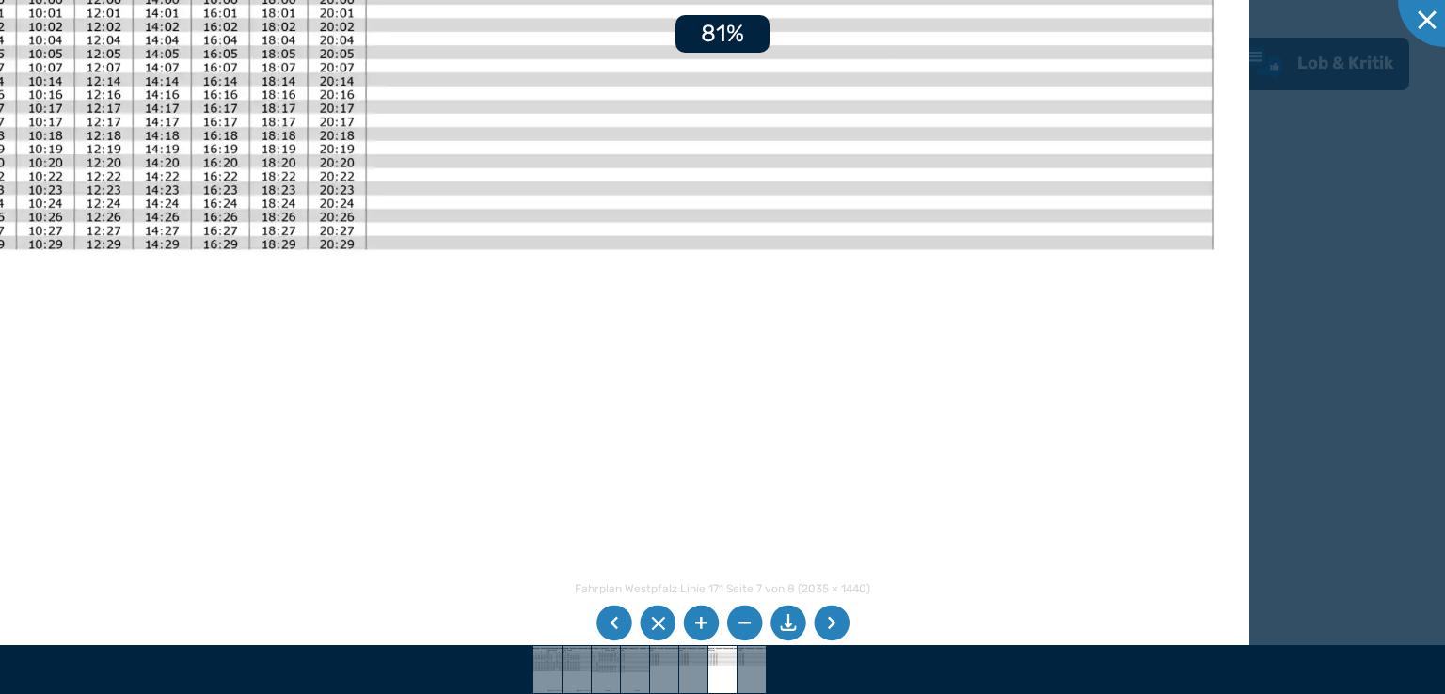
click at [706, 620] on li at bounding box center [701, 624] width 36 height 36
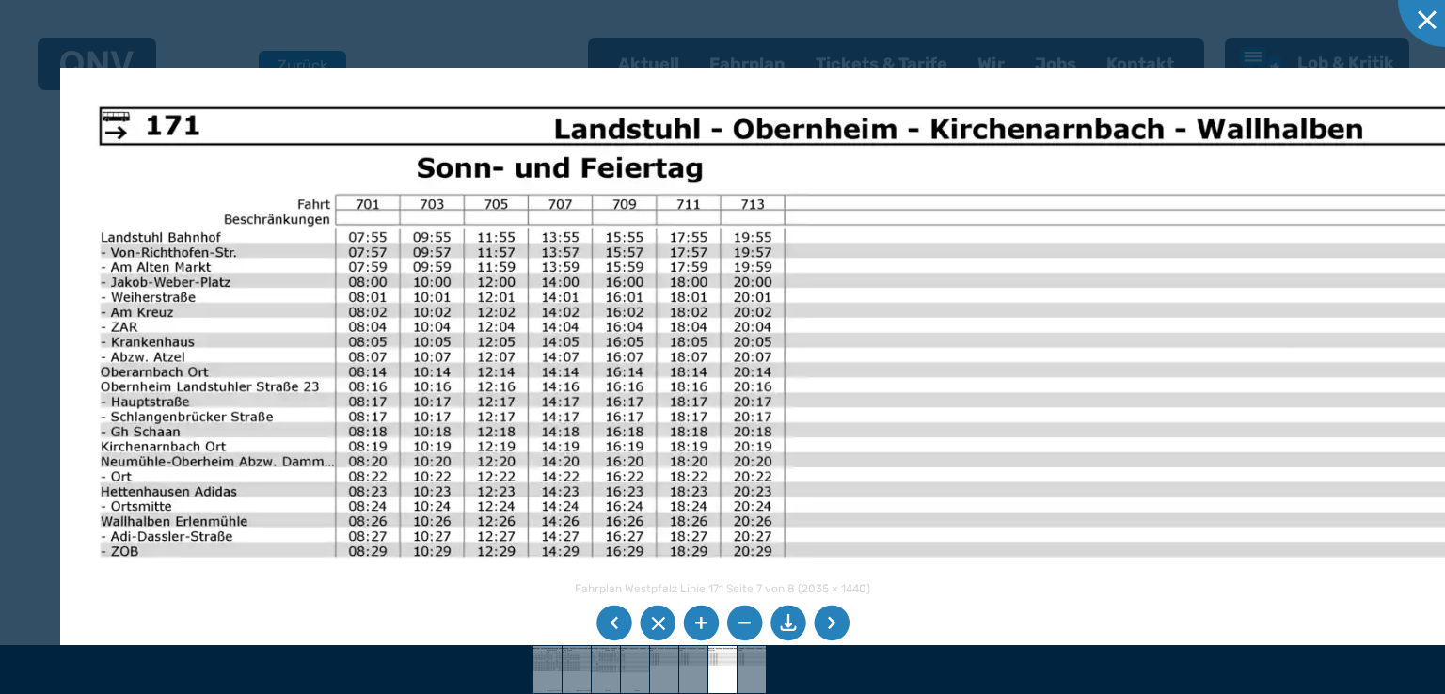
click at [857, 535] on img at bounding box center [908, 668] width 1696 height 1200
